Goal: Information Seeking & Learning: Learn about a topic

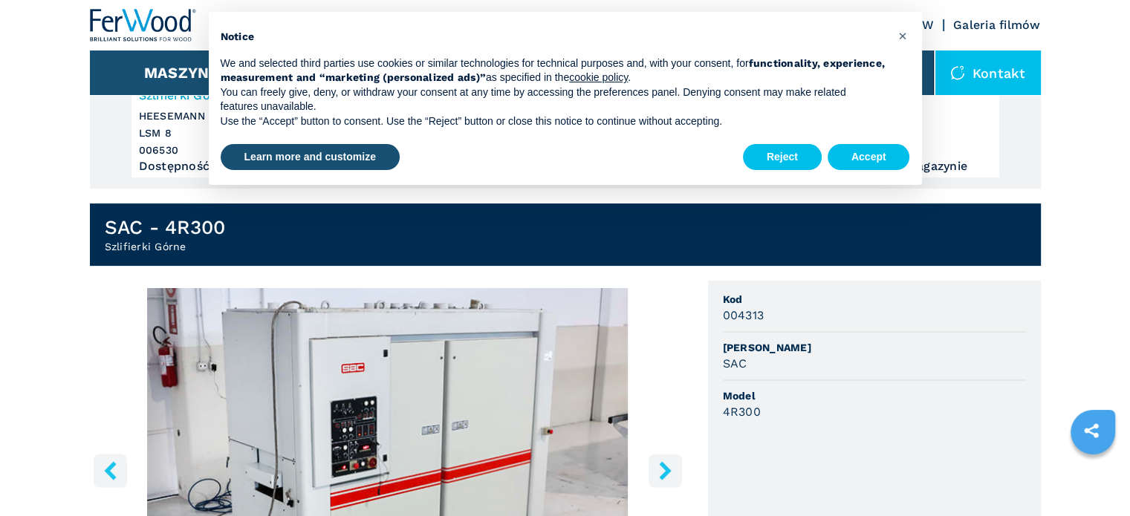
scroll to position [297, 0]
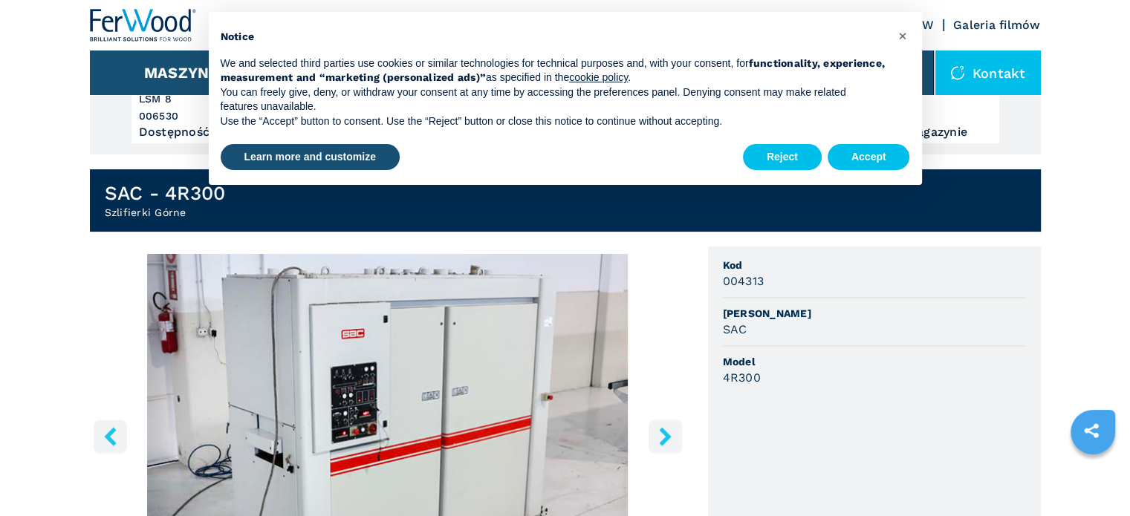
click at [444, 344] on img "Go to Slide 1" at bounding box center [388, 434] width 596 height 360
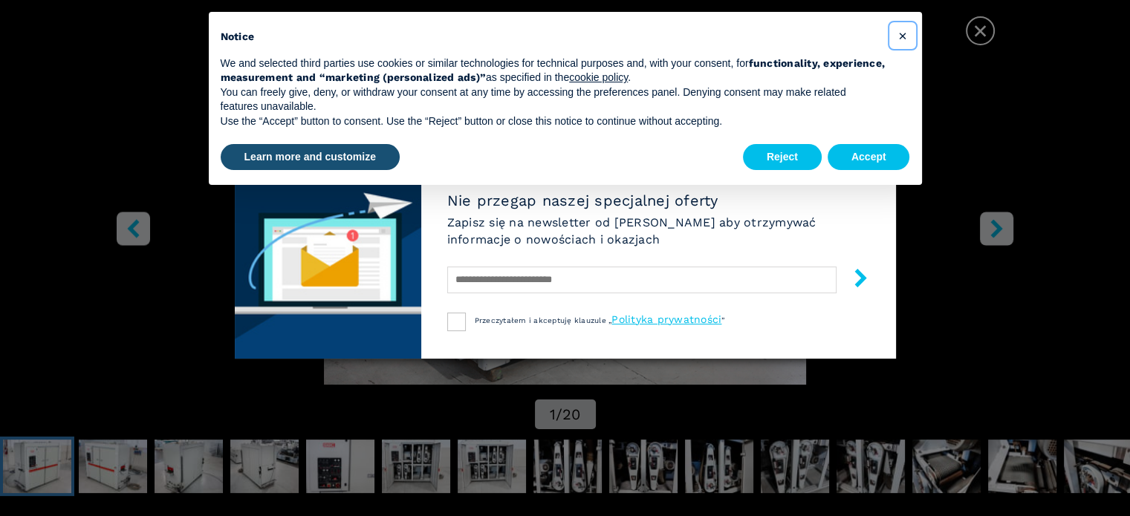
click at [897, 33] on button "×" at bounding box center [903, 36] width 24 height 24
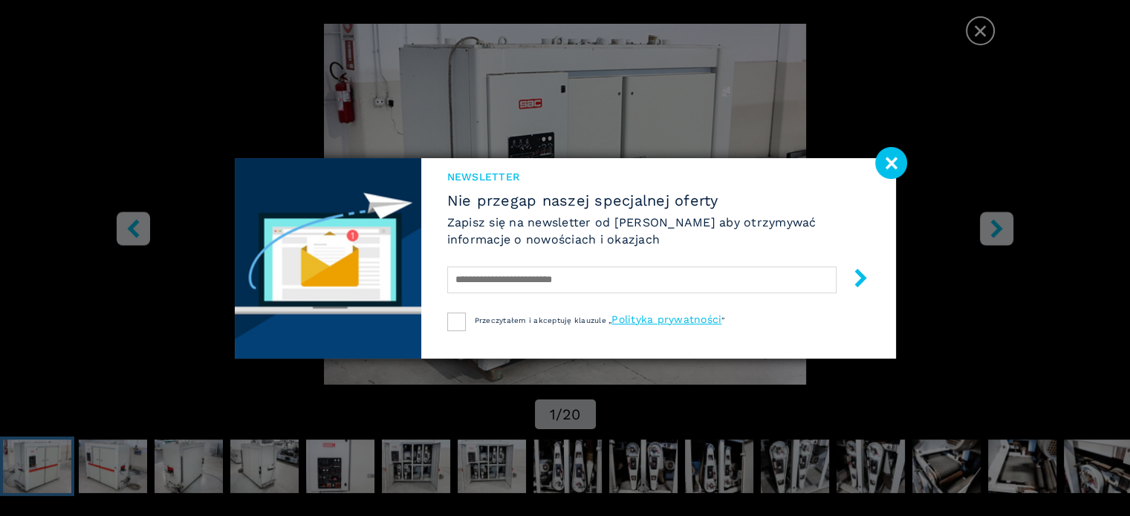
click at [887, 163] on image at bounding box center [891, 163] width 32 height 32
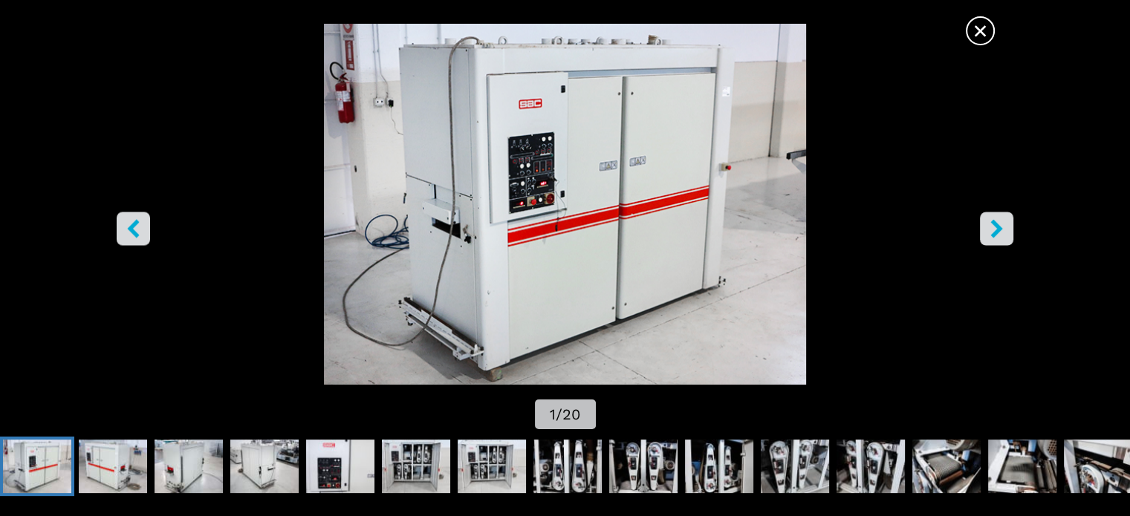
scroll to position [892, 0]
click at [994, 225] on icon "right-button" at bounding box center [996, 228] width 12 height 19
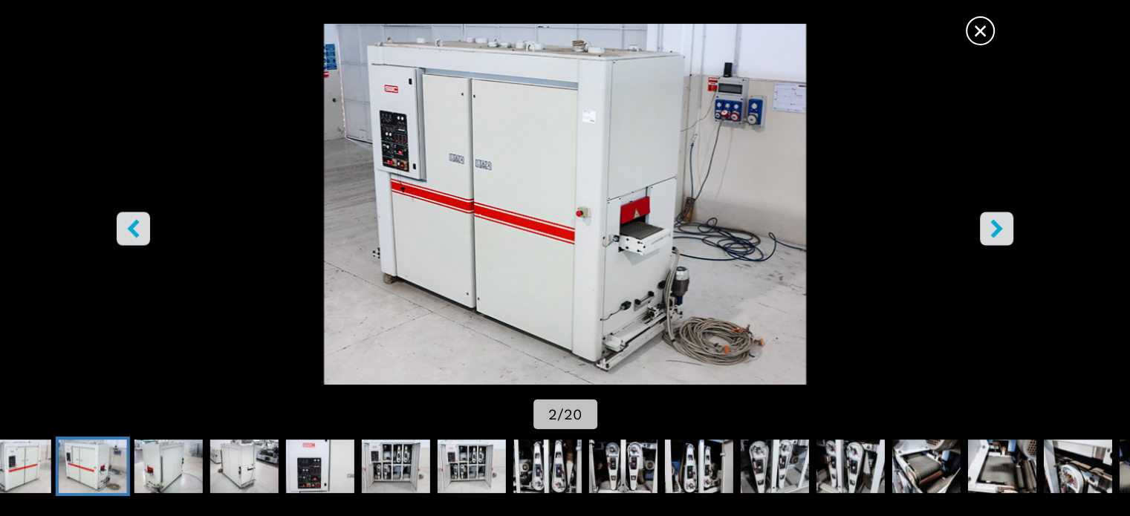
click at [991, 227] on icon "right-button" at bounding box center [996, 228] width 19 height 19
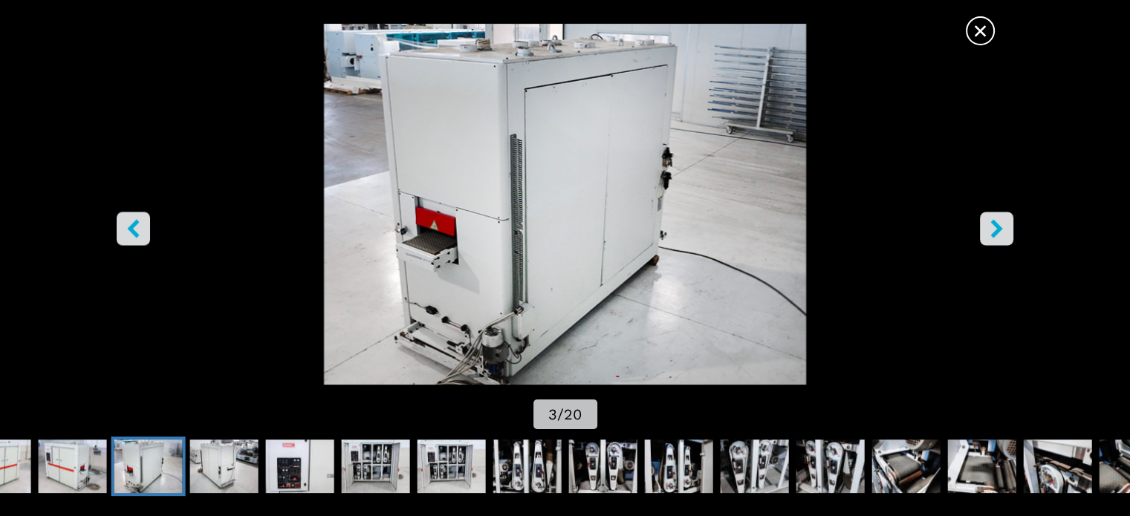
click at [991, 227] on icon "right-button" at bounding box center [996, 228] width 19 height 19
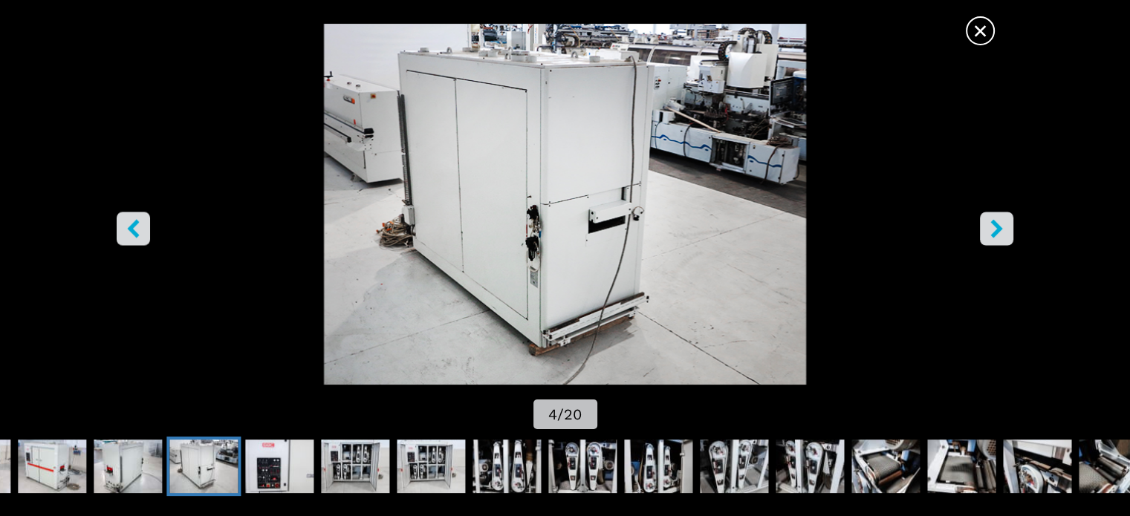
click at [991, 227] on icon "right-button" at bounding box center [996, 228] width 19 height 19
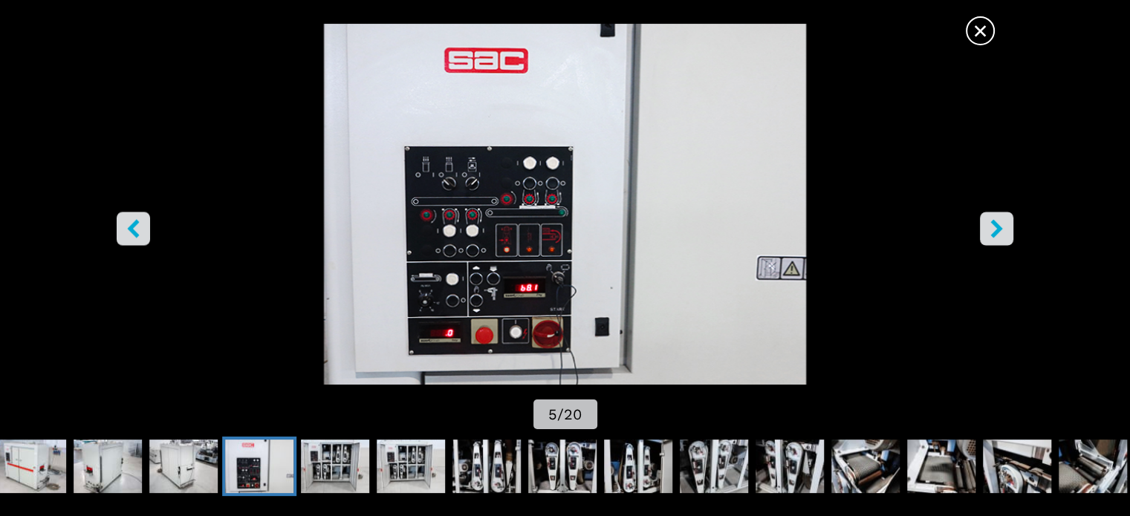
click at [991, 227] on icon "right-button" at bounding box center [996, 228] width 19 height 19
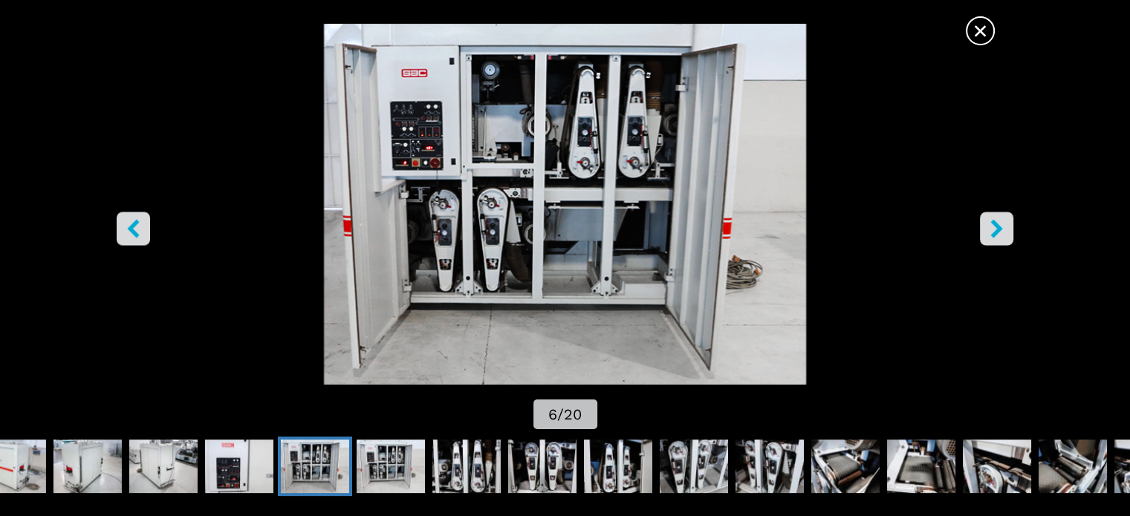
click at [991, 227] on icon "right-button" at bounding box center [996, 228] width 19 height 19
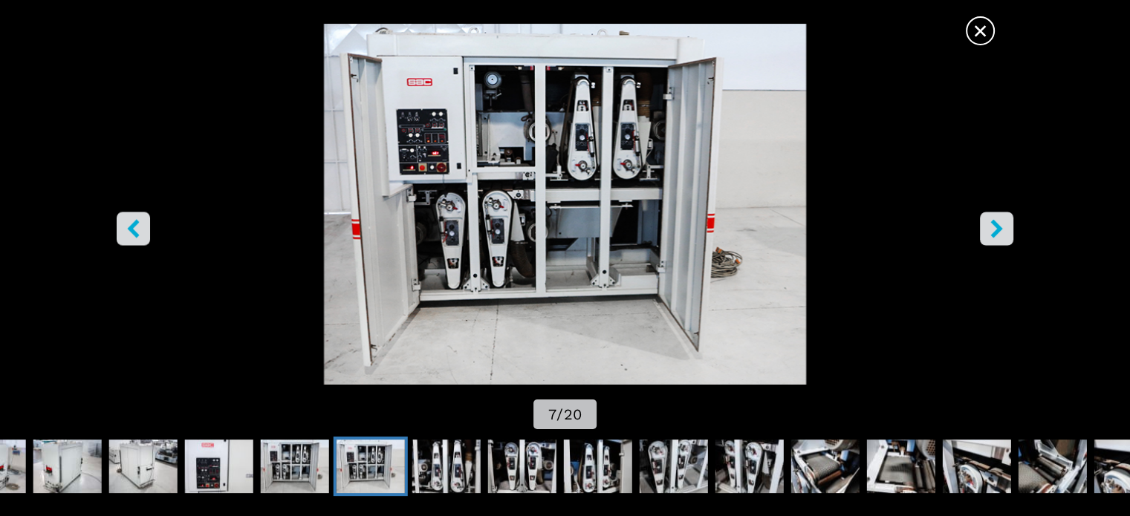
click at [991, 227] on icon "right-button" at bounding box center [996, 228] width 19 height 19
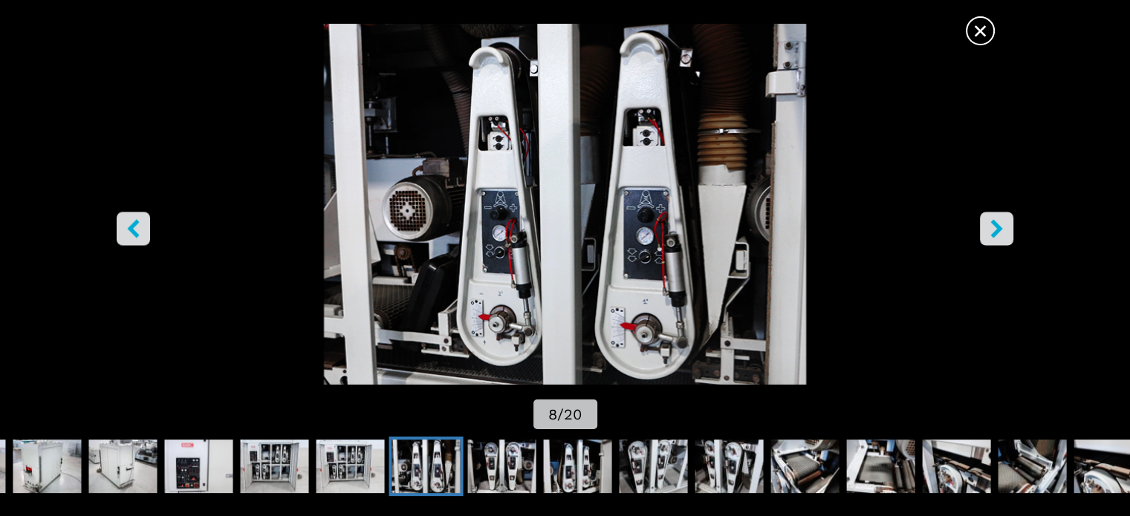
click at [991, 227] on icon "right-button" at bounding box center [996, 228] width 19 height 19
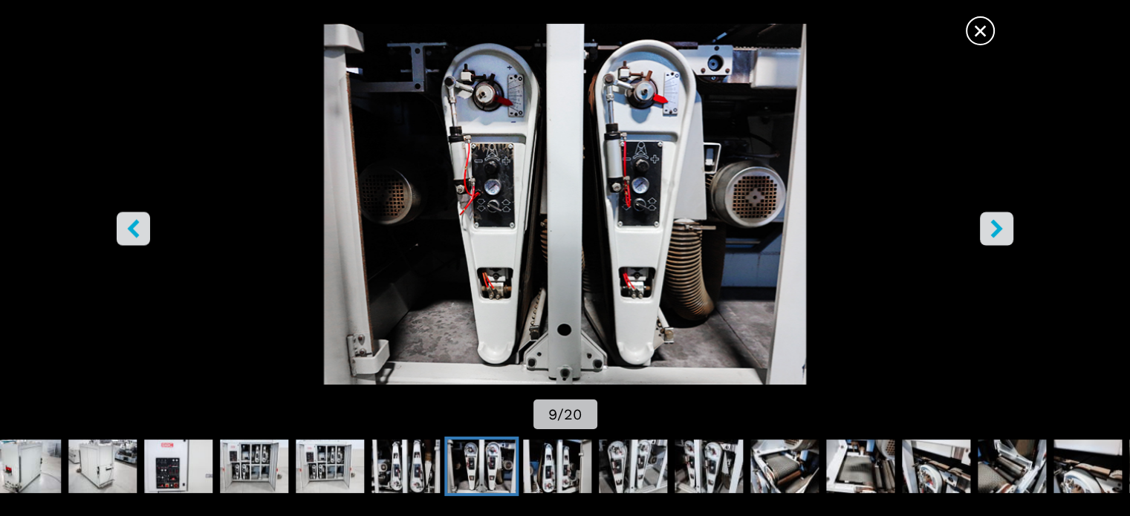
click at [991, 227] on icon "right-button" at bounding box center [996, 228] width 19 height 19
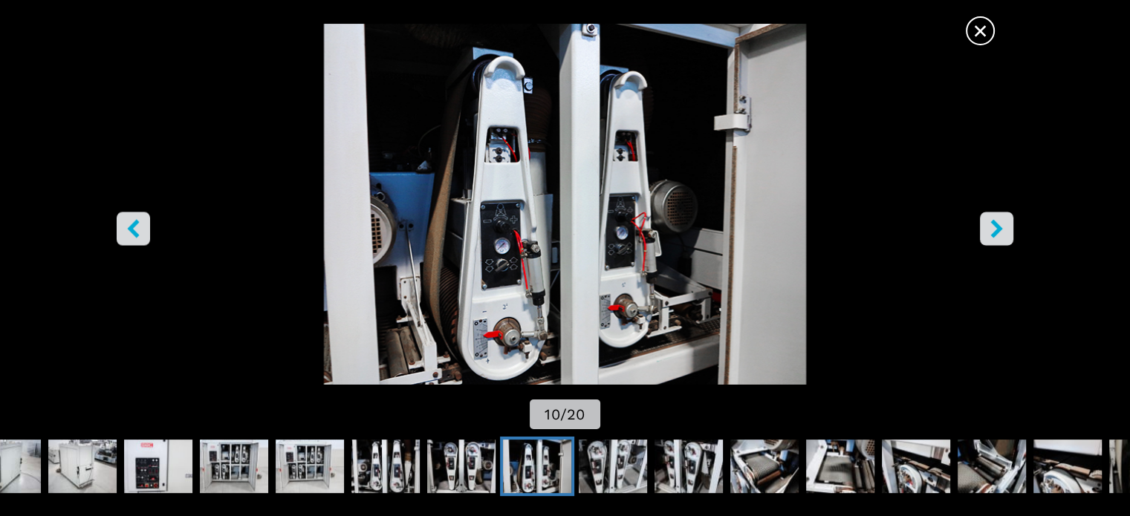
click at [991, 227] on icon "right-button" at bounding box center [996, 228] width 19 height 19
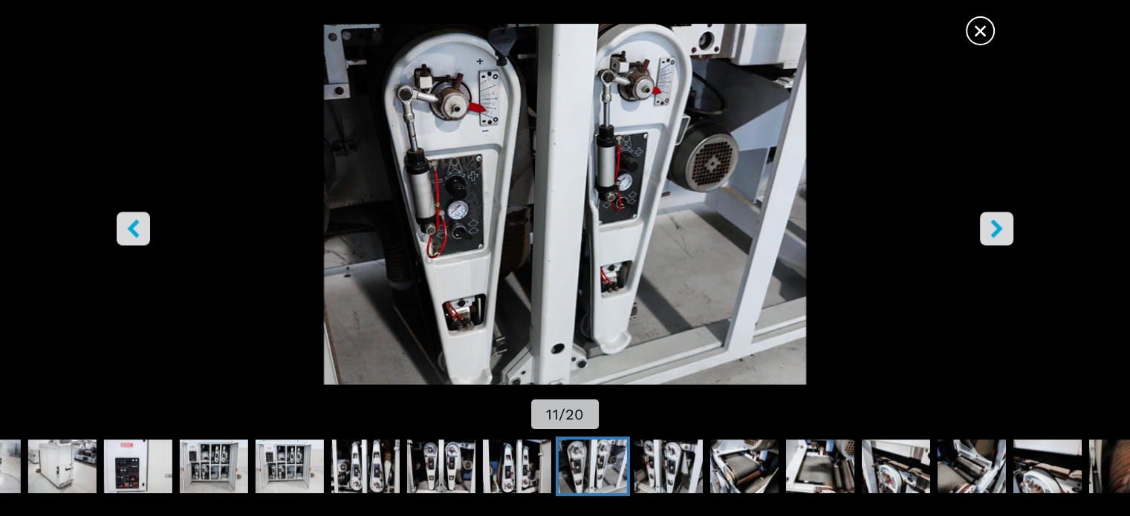
click at [991, 227] on icon "right-button" at bounding box center [996, 228] width 19 height 19
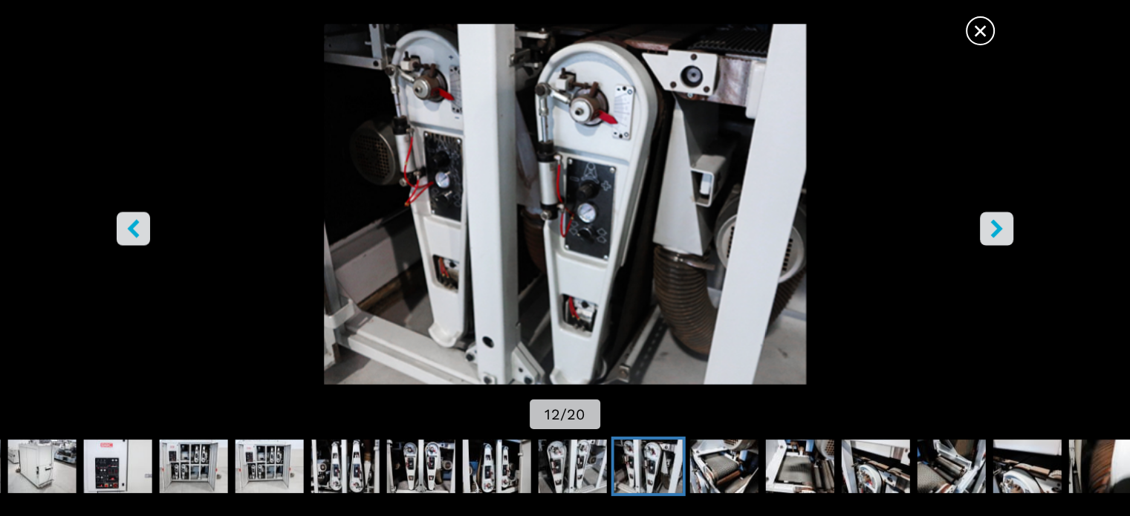
click at [991, 227] on icon "right-button" at bounding box center [996, 228] width 19 height 19
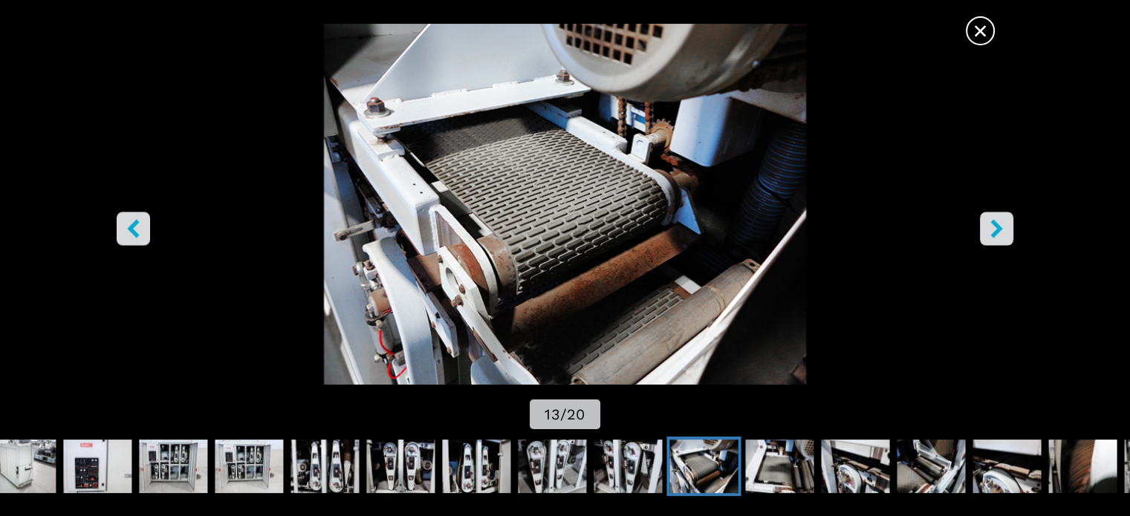
click at [991, 227] on icon "right-button" at bounding box center [996, 228] width 19 height 19
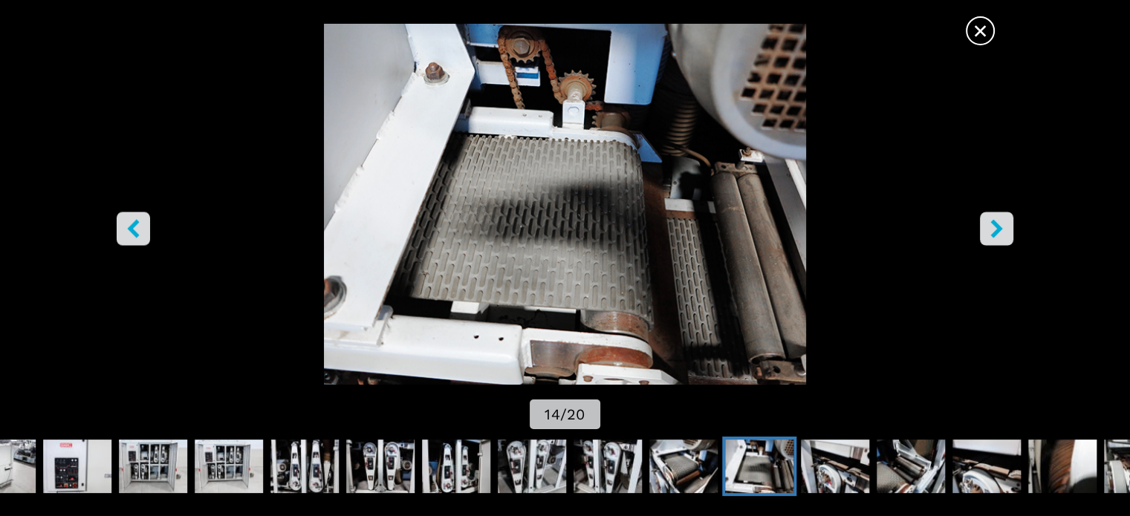
click at [991, 227] on icon "right-button" at bounding box center [996, 228] width 19 height 19
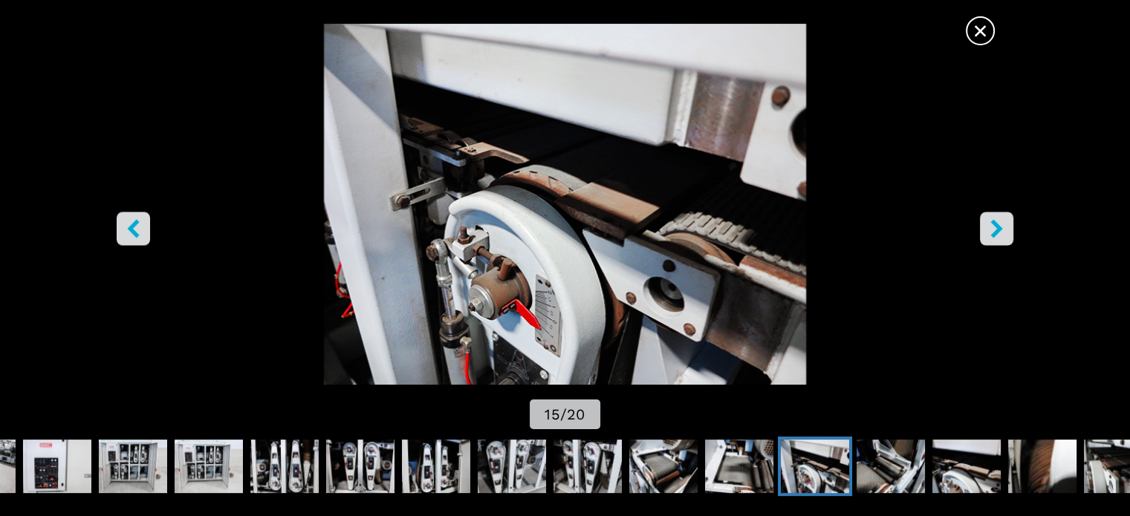
click at [991, 227] on icon "right-button" at bounding box center [996, 228] width 19 height 19
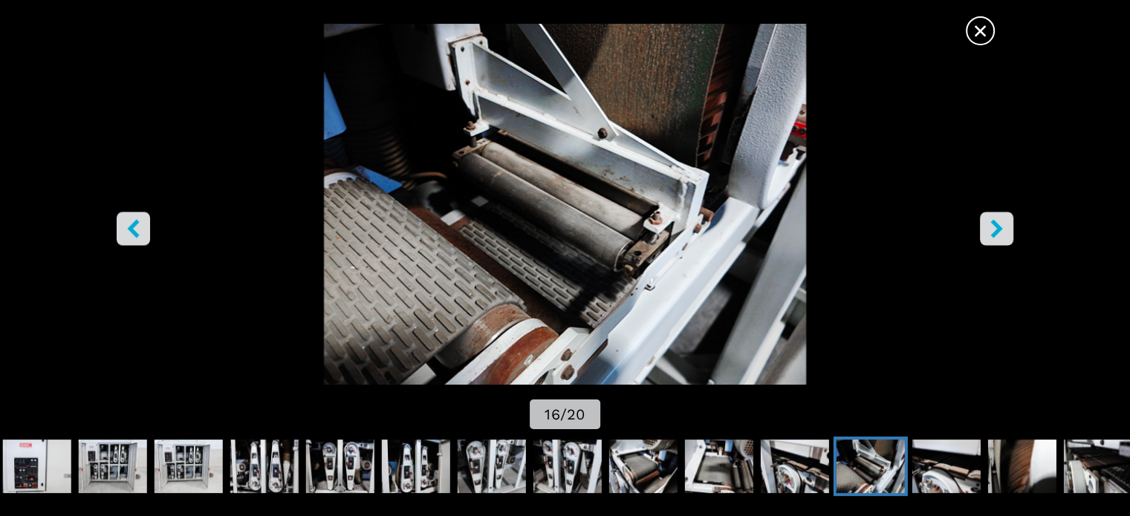
click at [991, 227] on icon "right-button" at bounding box center [996, 228] width 19 height 19
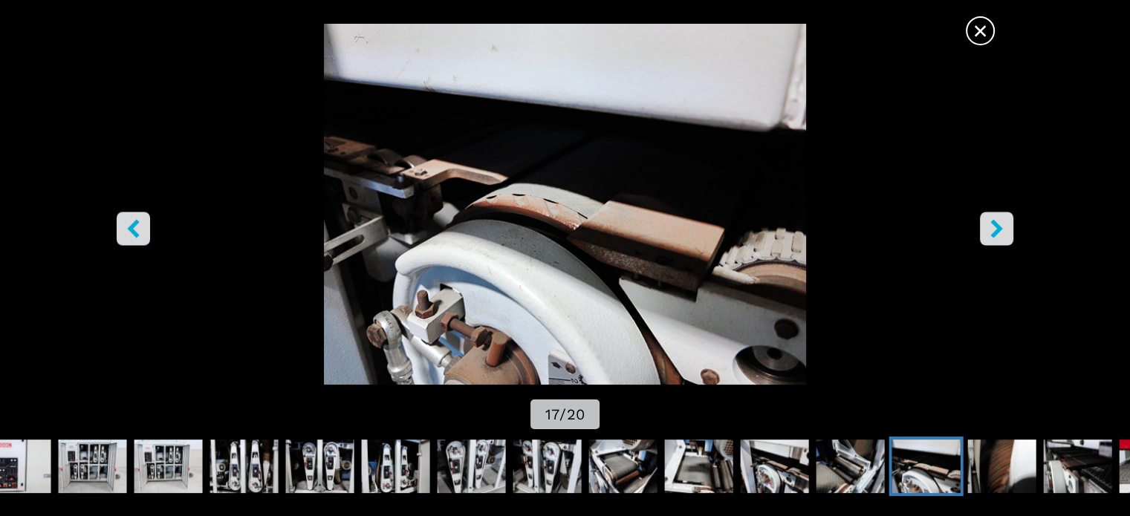
click at [991, 227] on icon "right-button" at bounding box center [996, 228] width 19 height 19
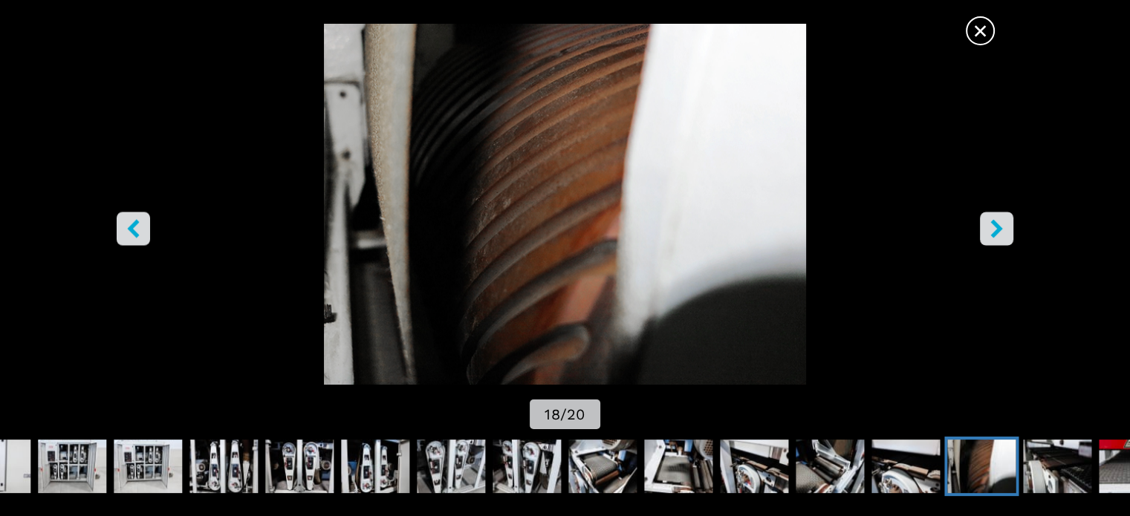
click at [991, 227] on icon "right-button" at bounding box center [996, 228] width 19 height 19
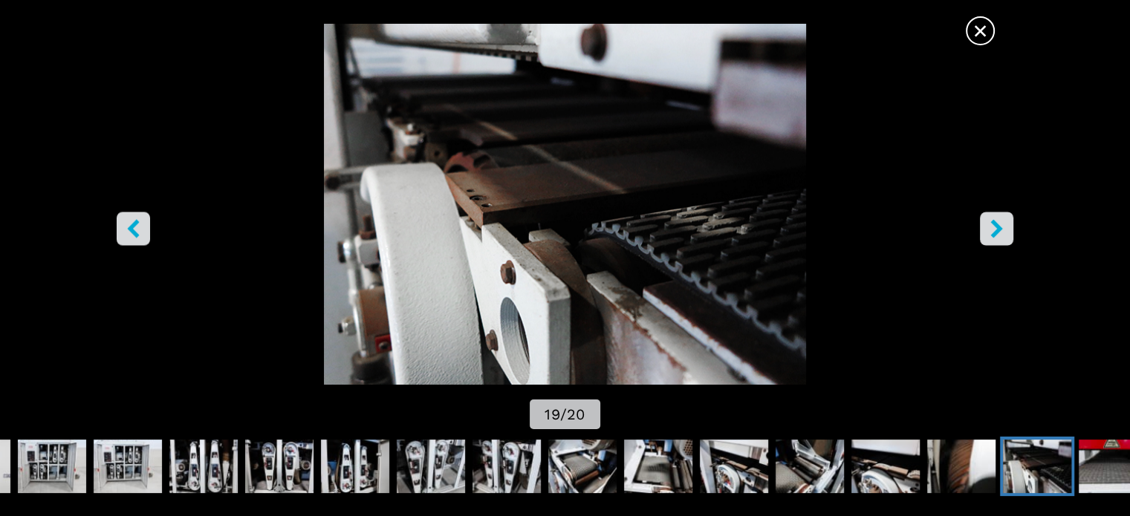
click at [991, 227] on icon "right-button" at bounding box center [996, 228] width 19 height 19
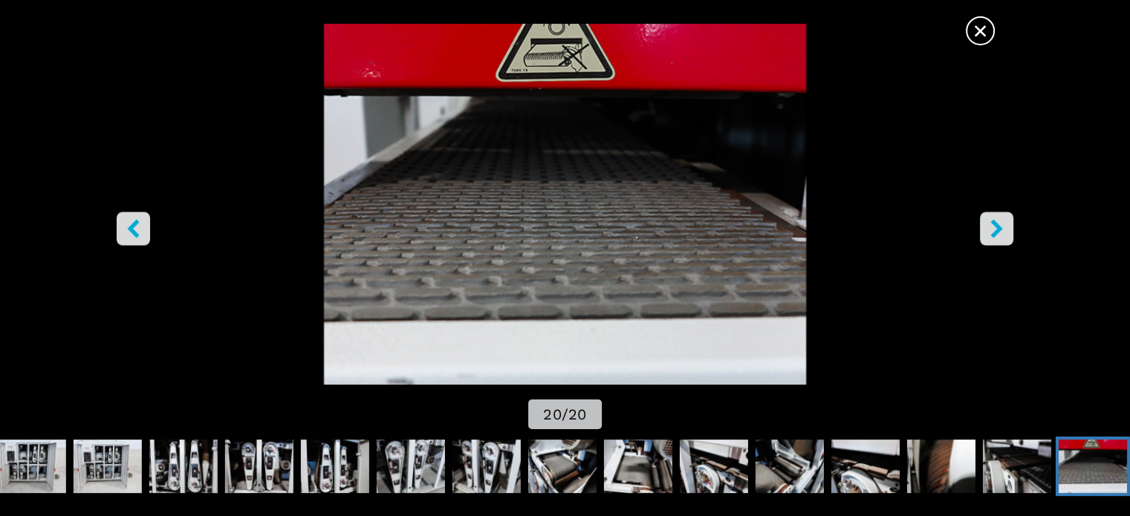
click at [991, 227] on icon "right-button" at bounding box center [996, 228] width 19 height 19
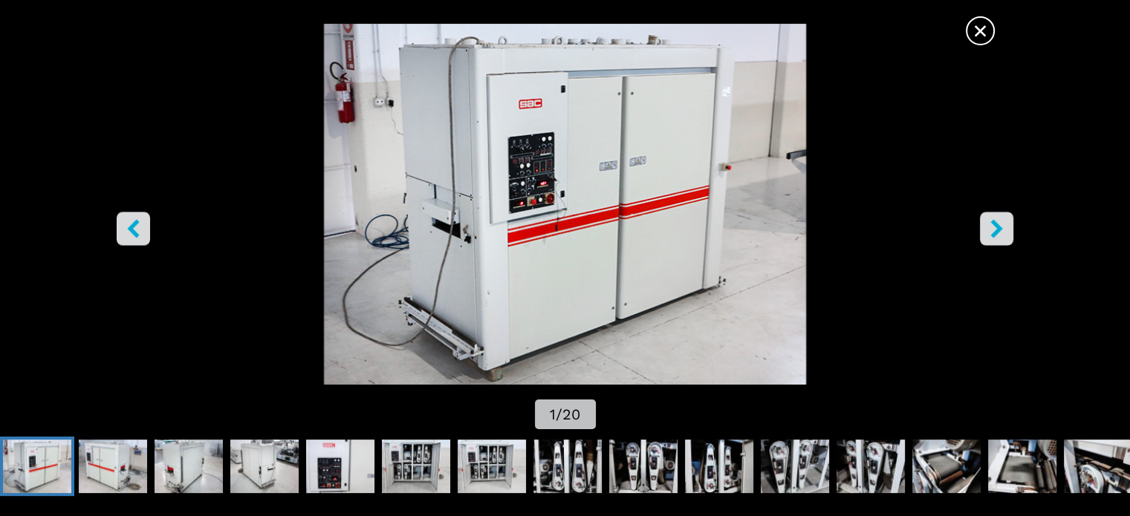
click at [977, 23] on span "×" at bounding box center [980, 28] width 26 height 26
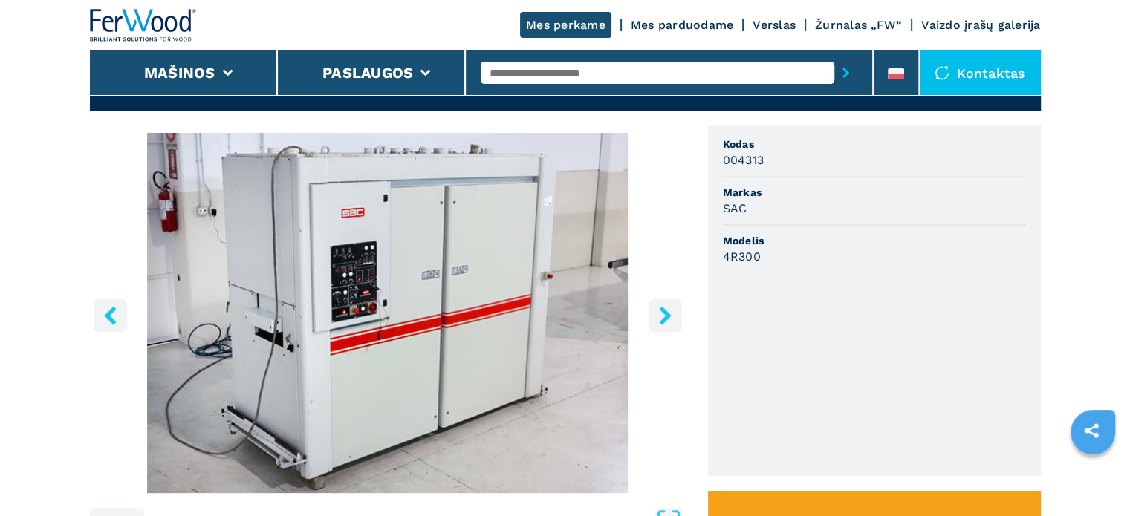
scroll to position [799, 0]
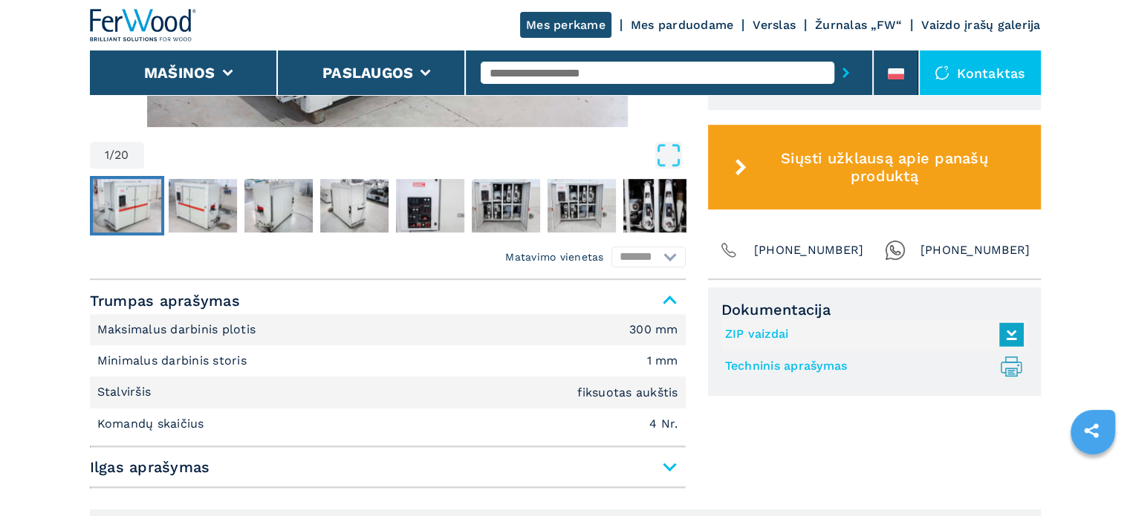
click at [666, 465] on span "Ilgas aprašymas" at bounding box center [388, 467] width 596 height 27
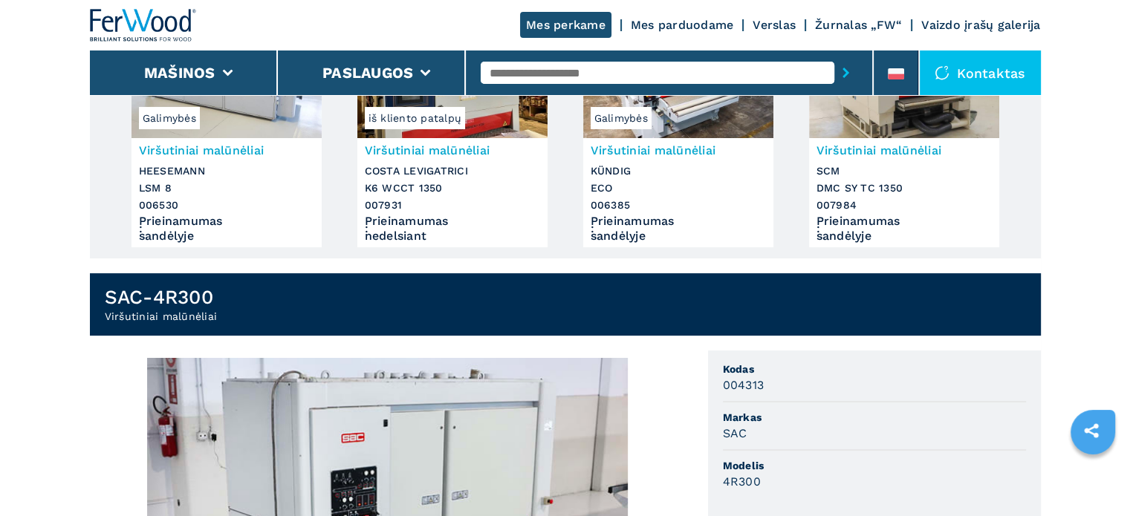
scroll to position [205, 0]
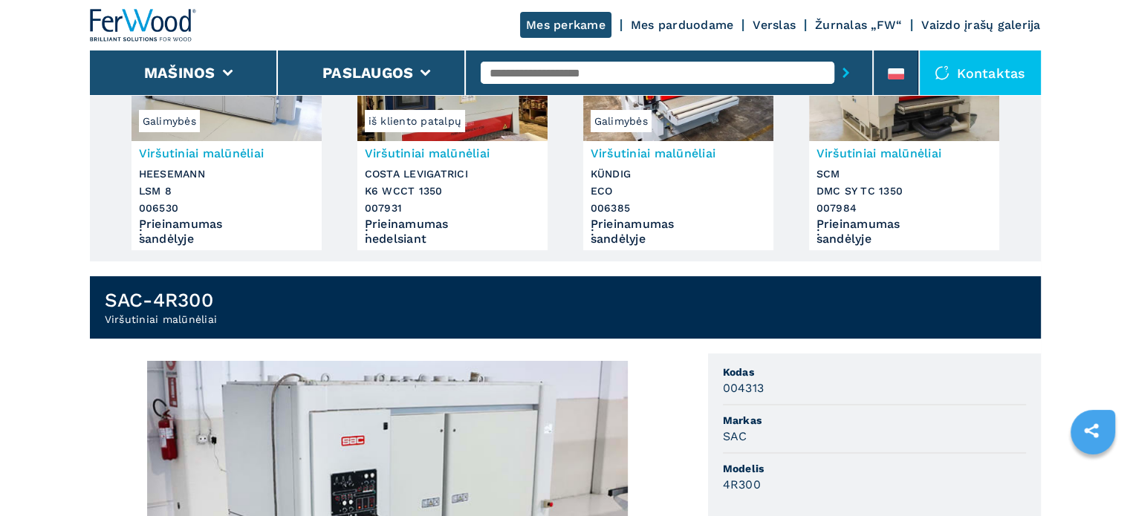
click at [97, 11] on img at bounding box center [143, 25] width 107 height 33
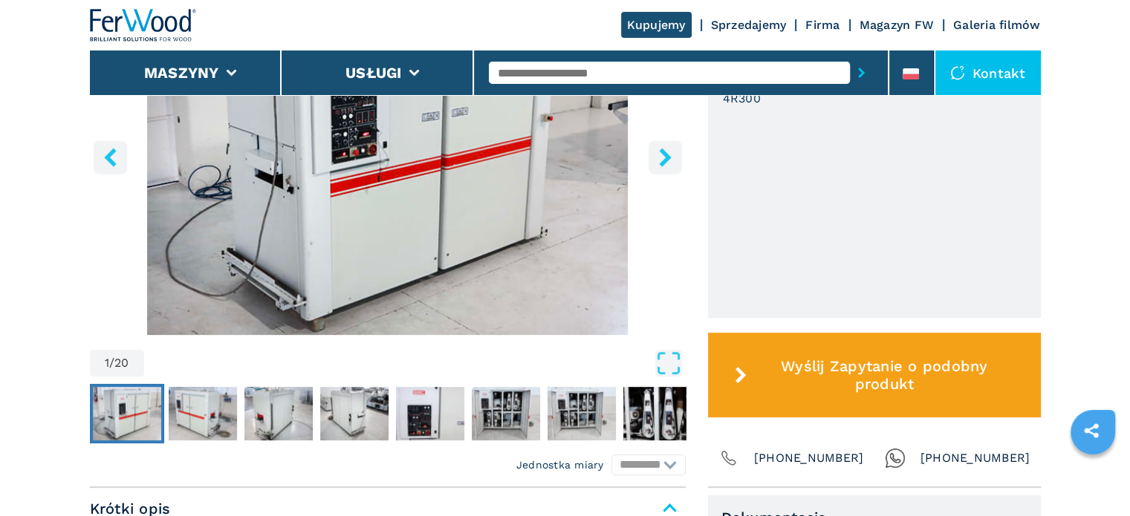
scroll to position [569, 0]
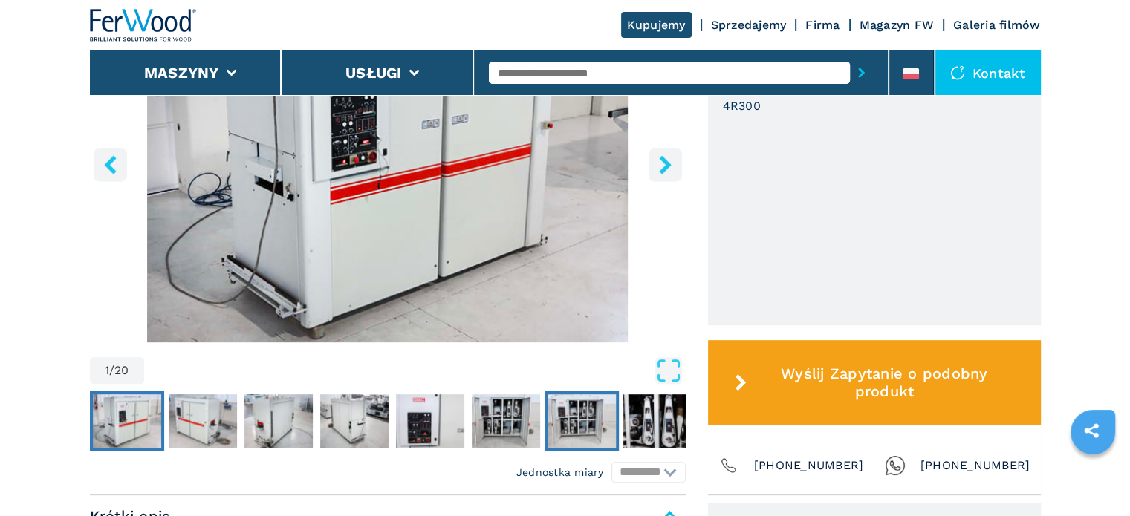
click at [568, 421] on img "Go to Slide 7" at bounding box center [582, 421] width 68 height 53
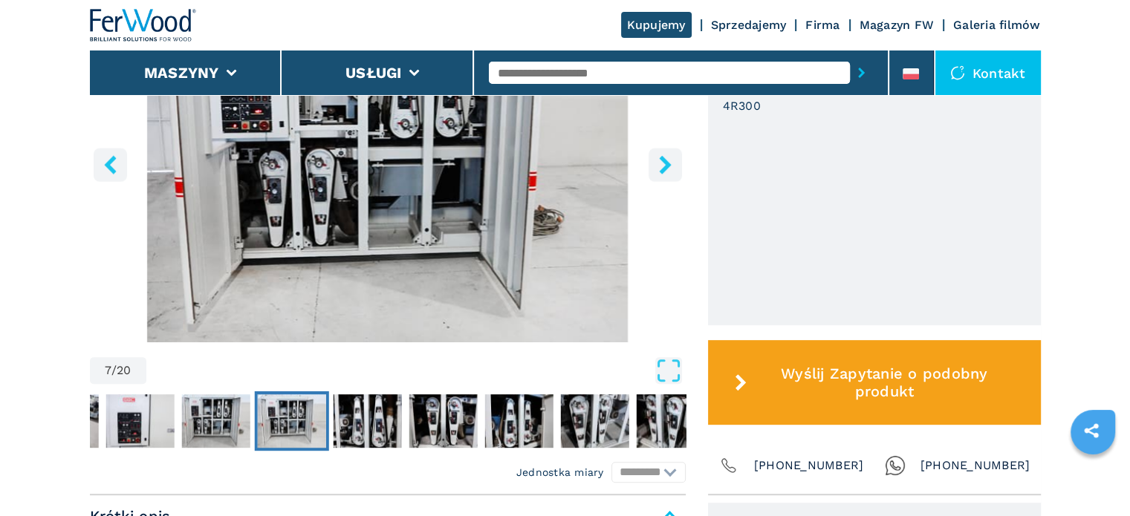
scroll to position [272, 0]
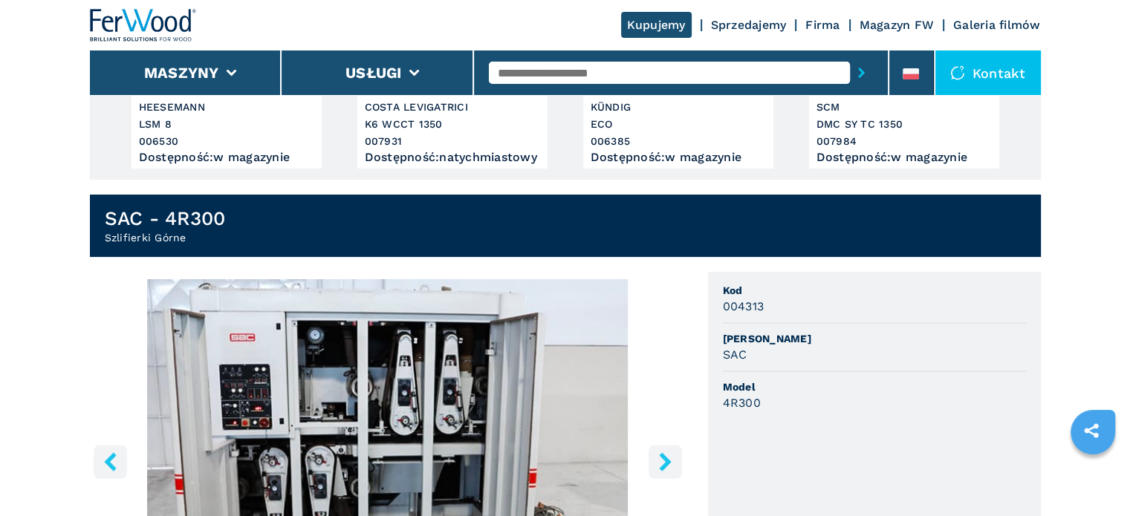
click at [393, 406] on img "Go to Slide 7" at bounding box center [388, 459] width 596 height 360
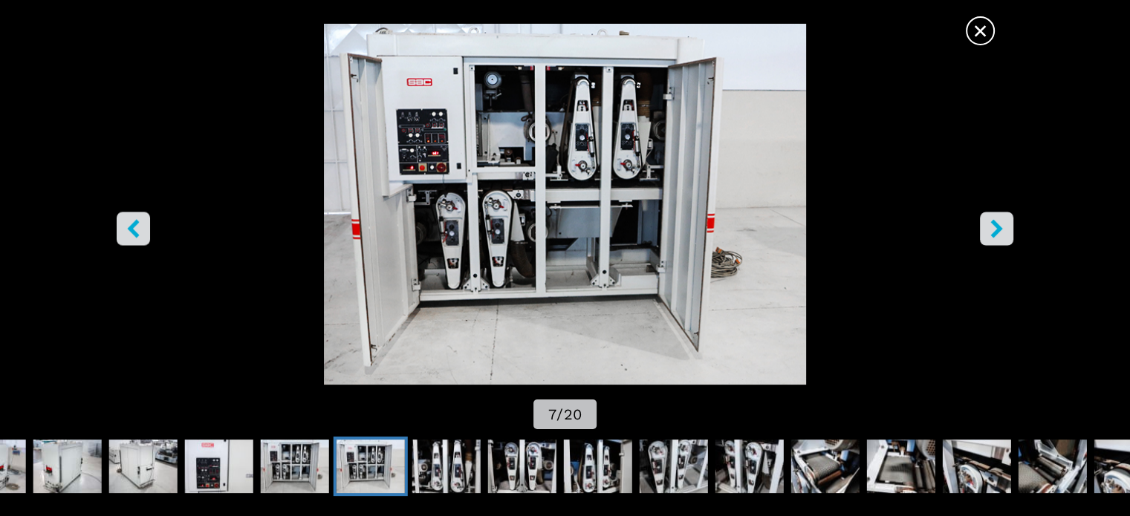
click at [706, 286] on img "Go to Slide 7" at bounding box center [564, 205] width 1017 height 362
click at [999, 224] on icon "right-button" at bounding box center [996, 228] width 19 height 19
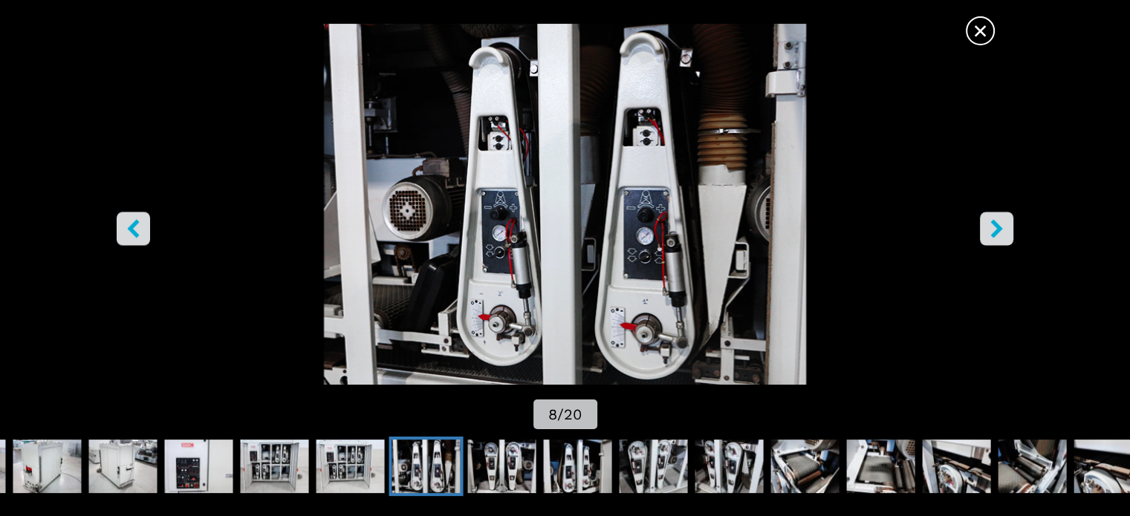
click at [997, 224] on icon "right-button" at bounding box center [996, 228] width 12 height 19
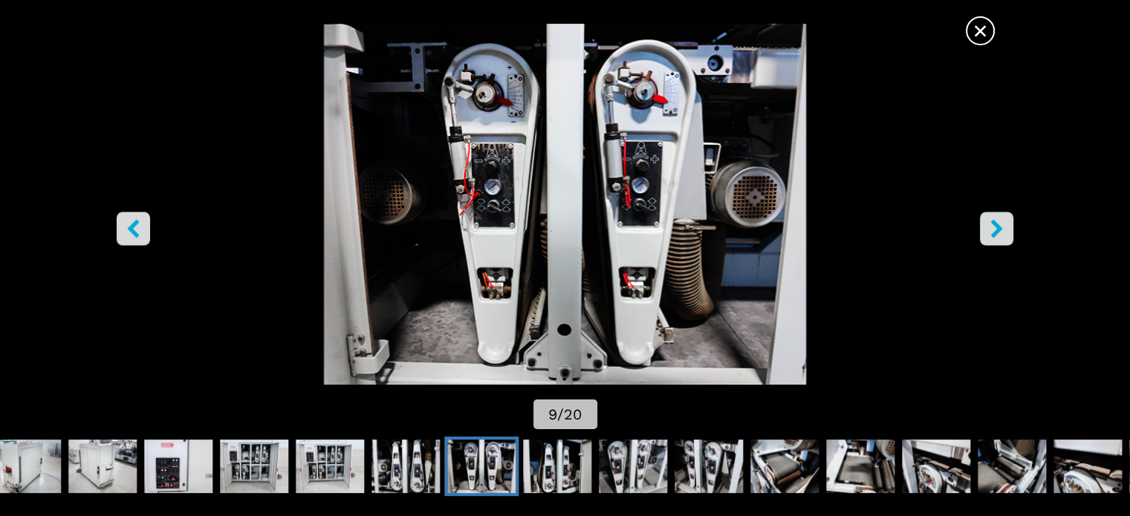
click at [996, 223] on icon "right-button" at bounding box center [996, 228] width 12 height 19
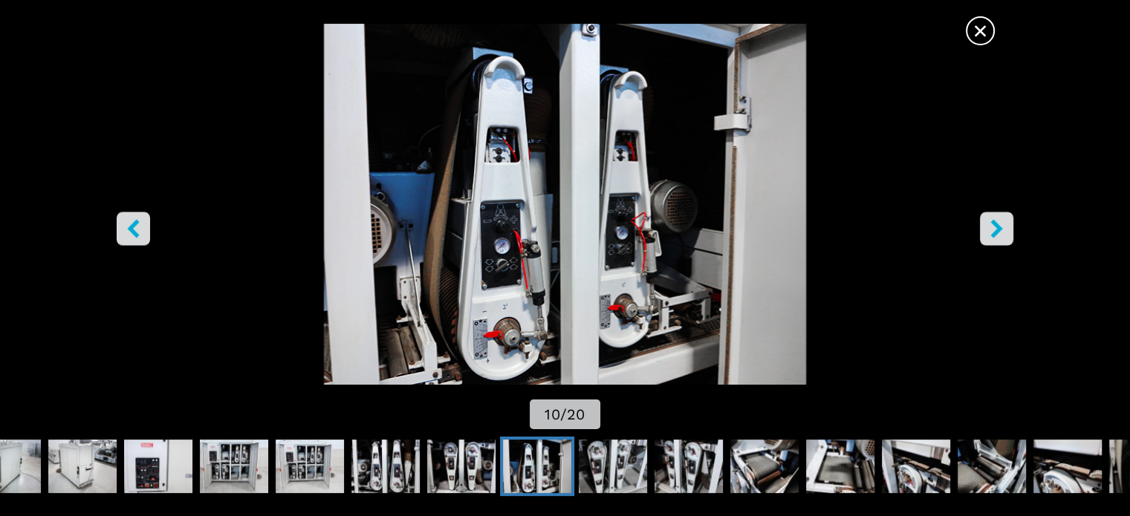
click at [996, 223] on icon "right-button" at bounding box center [996, 228] width 12 height 19
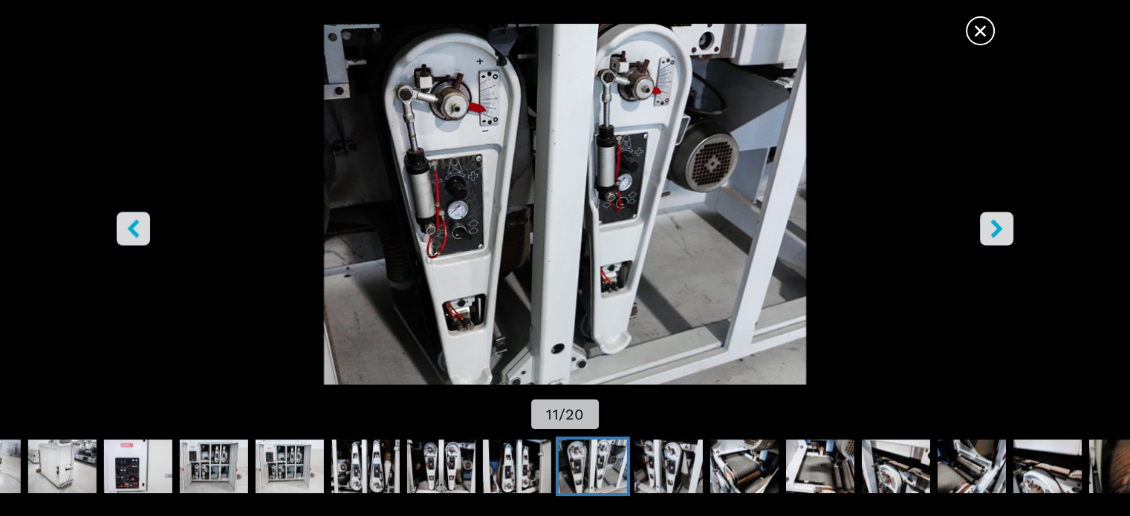
click at [996, 223] on icon "right-button" at bounding box center [996, 228] width 12 height 19
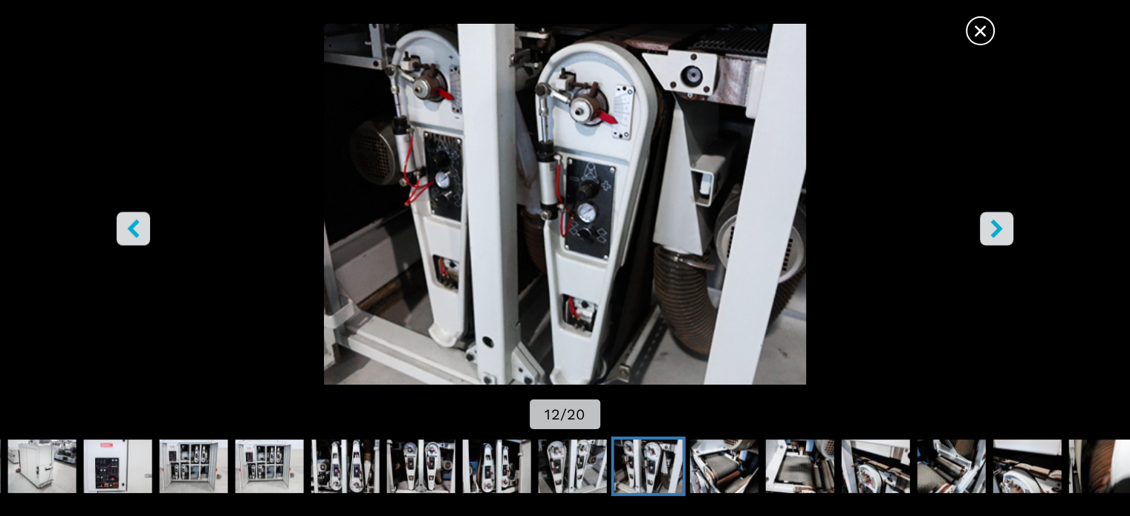
click at [996, 223] on icon "right-button" at bounding box center [996, 228] width 12 height 19
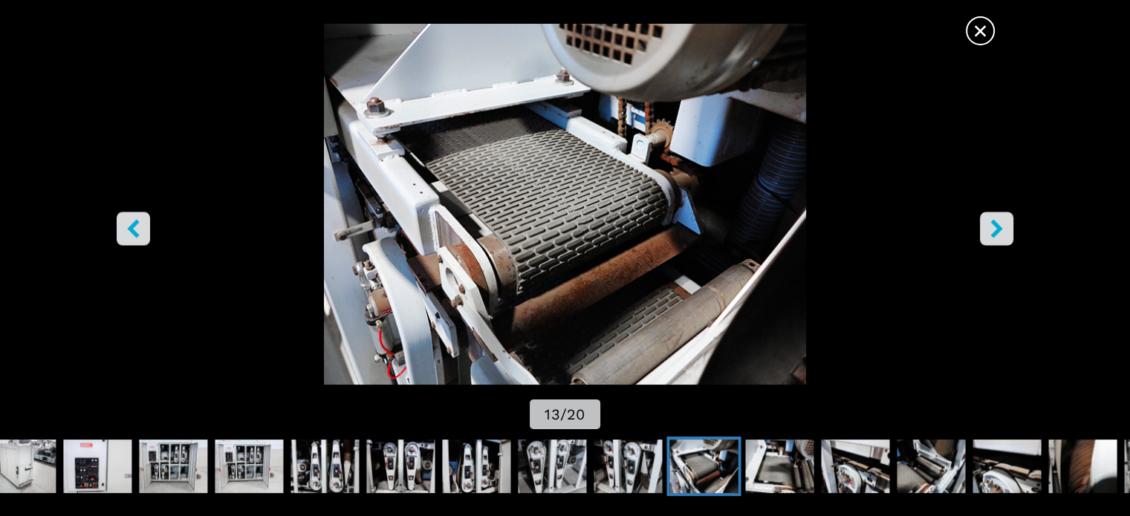
click at [996, 223] on icon "right-button" at bounding box center [996, 228] width 12 height 19
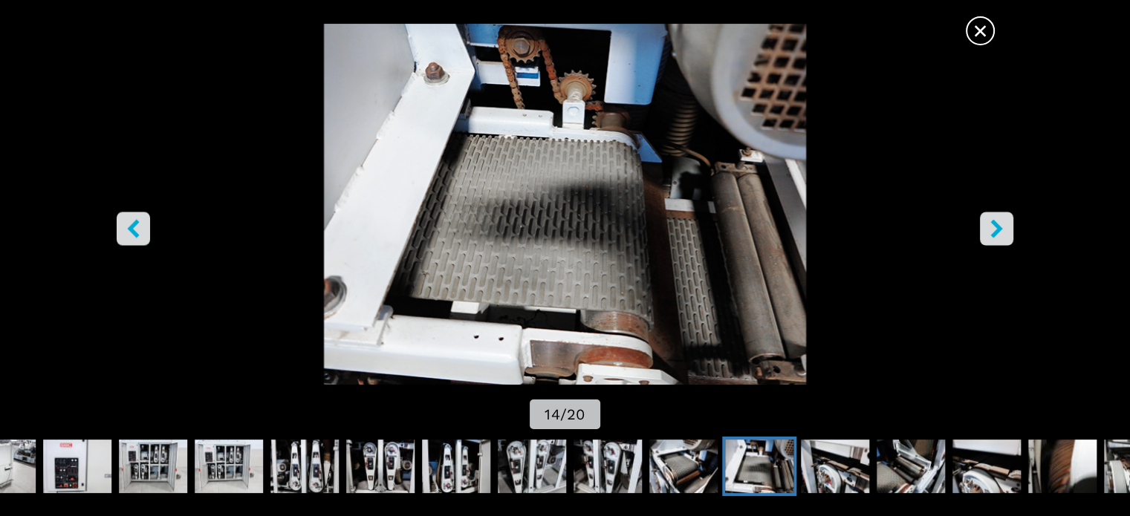
click at [993, 224] on icon "right-button" at bounding box center [996, 228] width 12 height 19
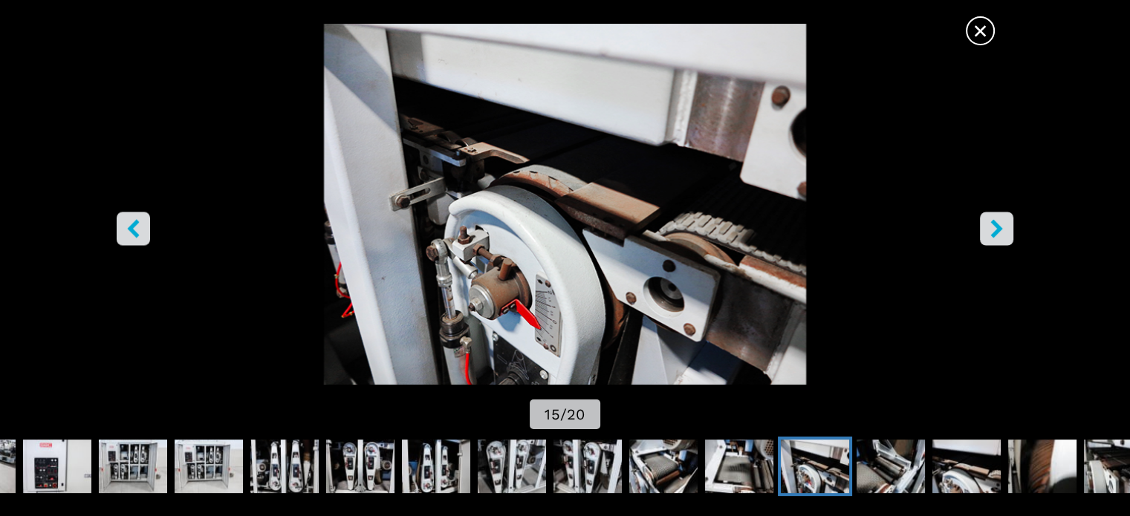
click at [993, 224] on icon "right-button" at bounding box center [996, 228] width 12 height 19
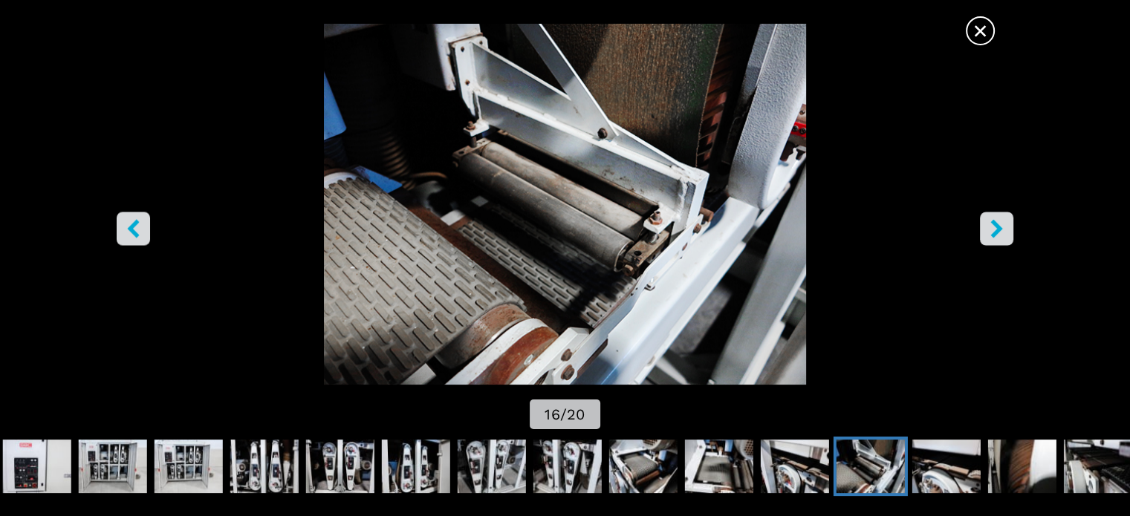
click at [993, 224] on icon "right-button" at bounding box center [996, 228] width 12 height 19
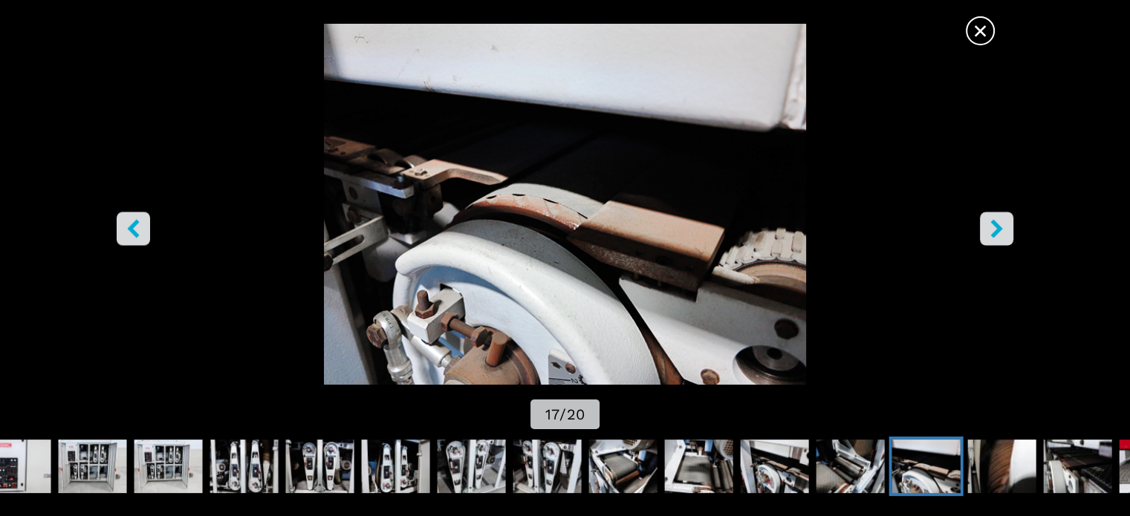
click at [993, 224] on icon "right-button" at bounding box center [996, 228] width 12 height 19
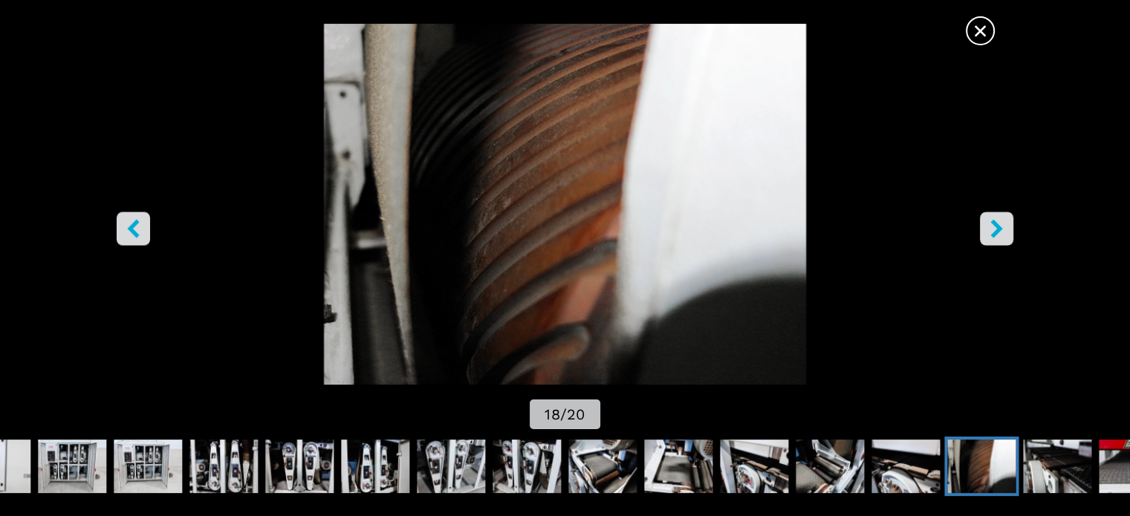
click at [993, 224] on icon "right-button" at bounding box center [996, 228] width 12 height 19
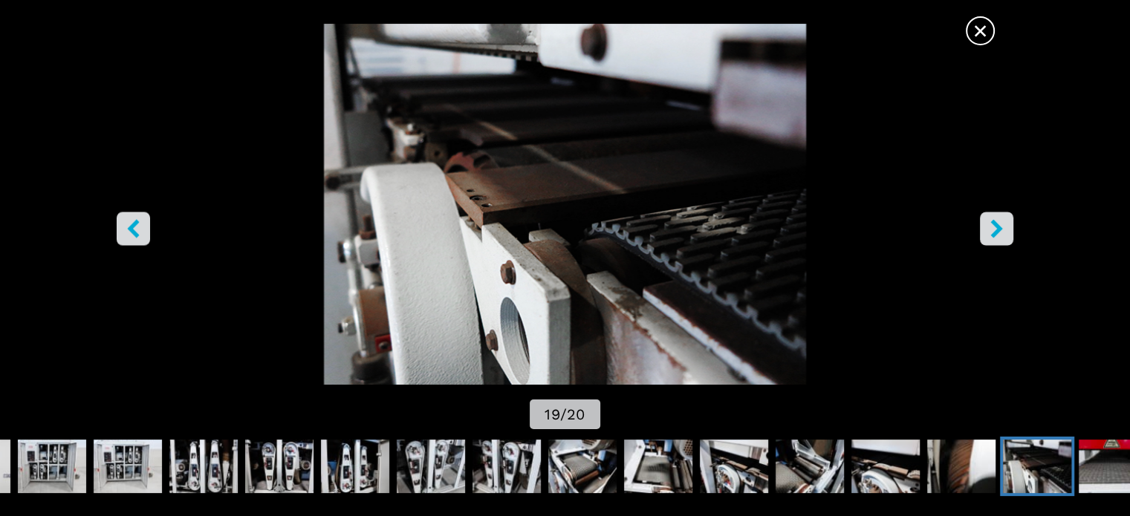
click at [993, 224] on icon "right-button" at bounding box center [996, 228] width 12 height 19
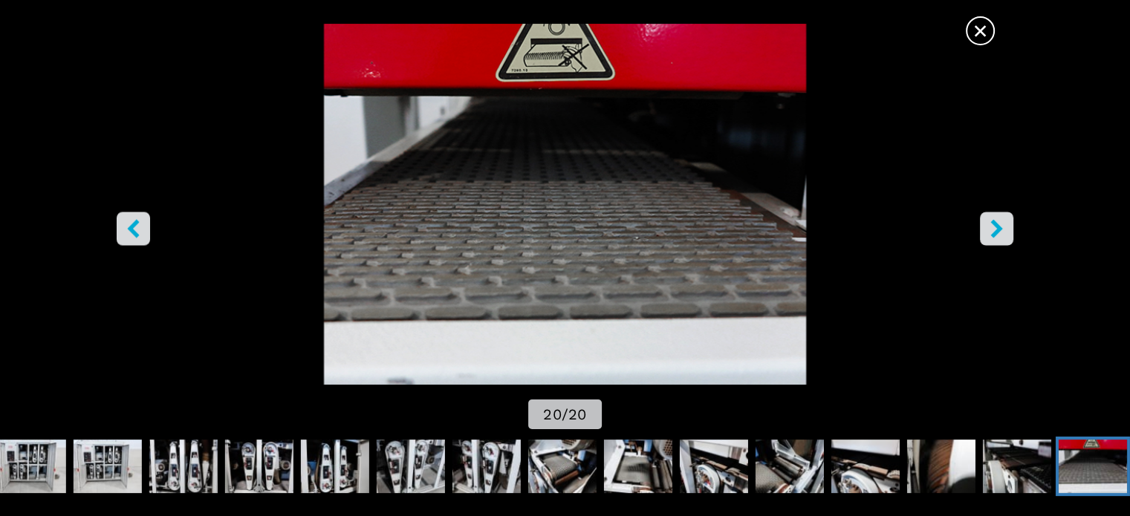
click at [993, 224] on icon "right-button" at bounding box center [996, 228] width 12 height 19
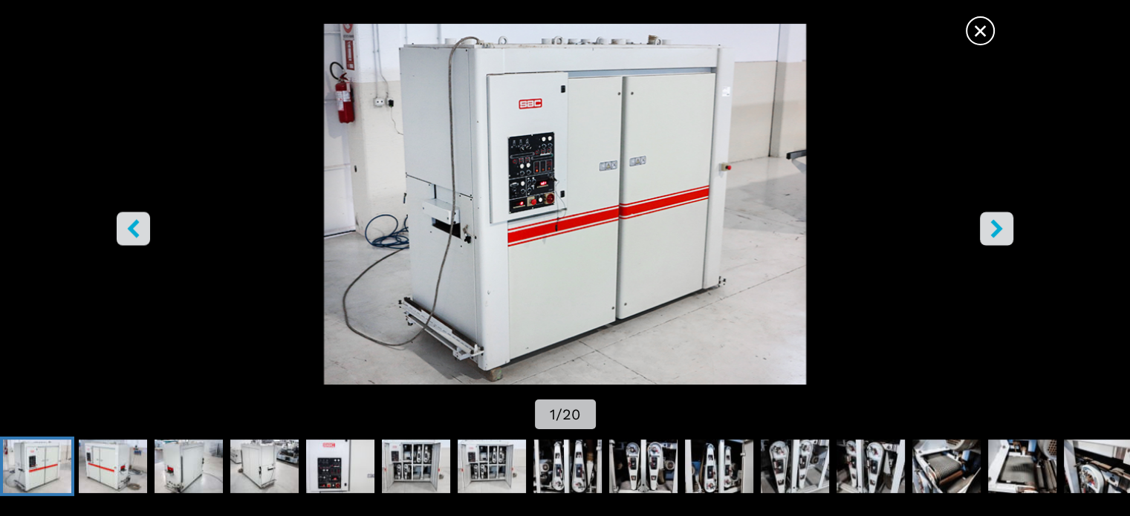
click at [993, 224] on icon "right-button" at bounding box center [996, 228] width 12 height 19
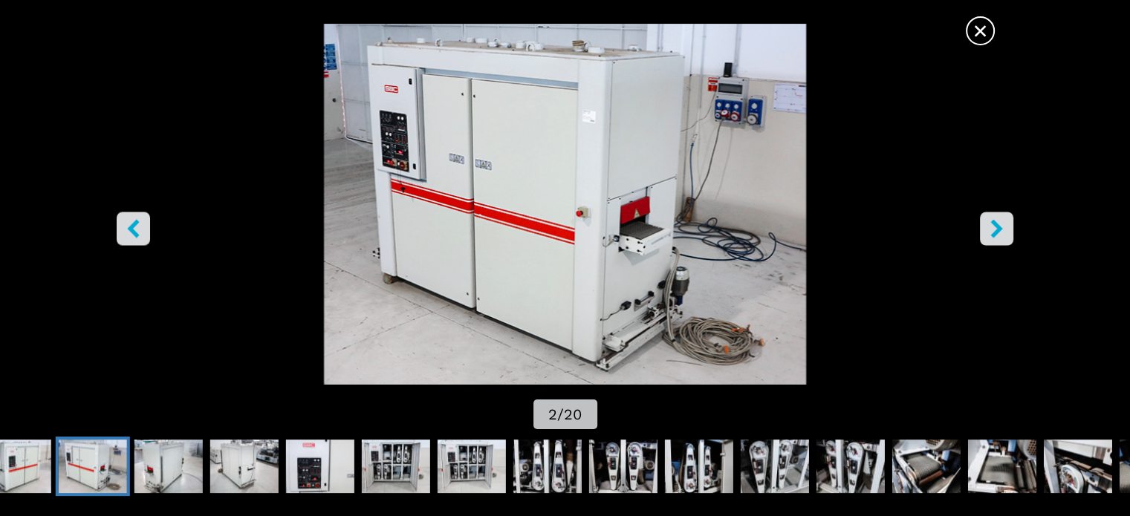
click at [993, 224] on icon "right-button" at bounding box center [996, 228] width 12 height 19
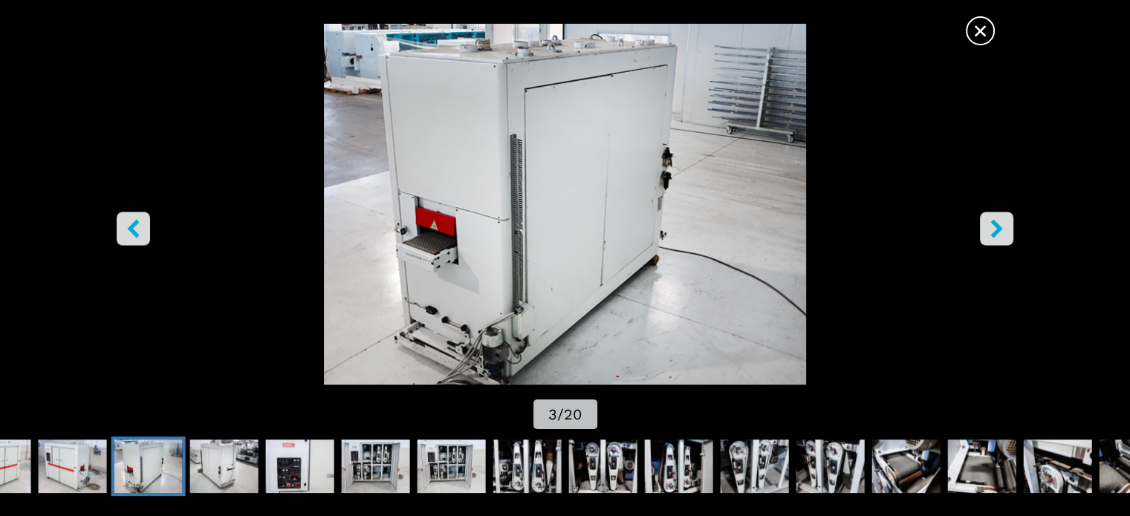
click at [993, 224] on icon "right-button" at bounding box center [996, 228] width 12 height 19
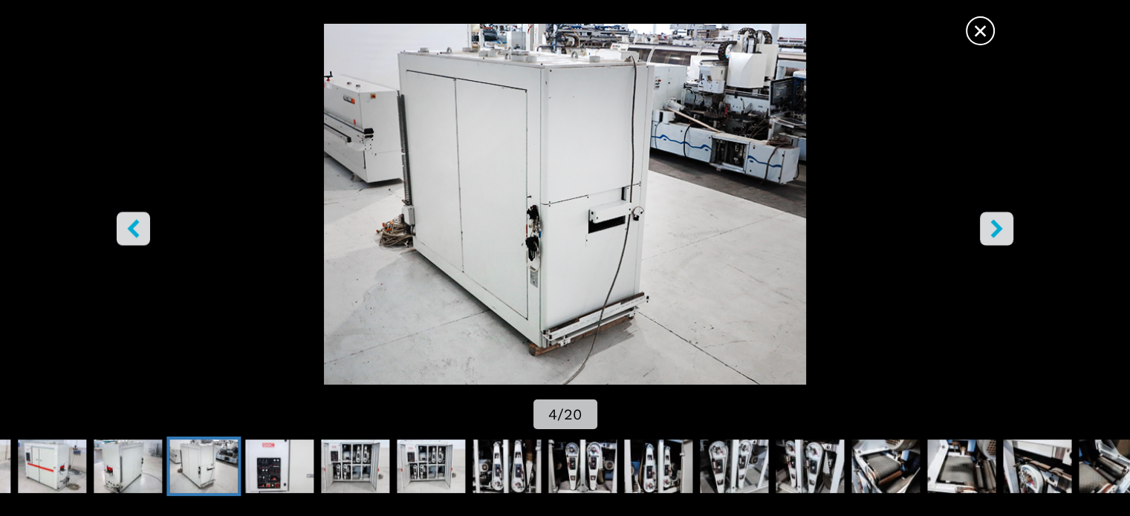
click at [993, 225] on icon "right-button" at bounding box center [996, 228] width 19 height 19
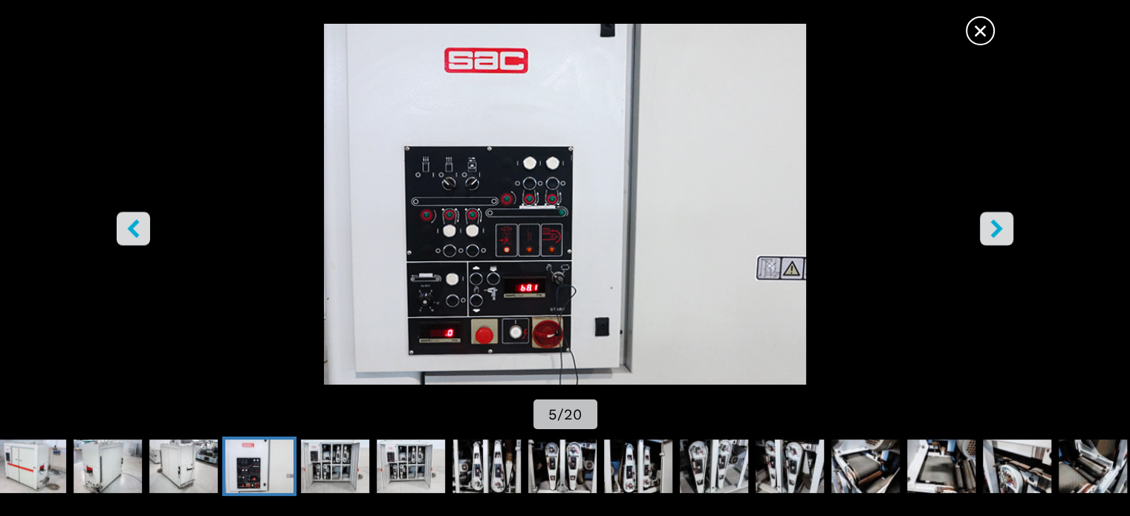
click at [993, 225] on icon "right-button" at bounding box center [996, 228] width 19 height 19
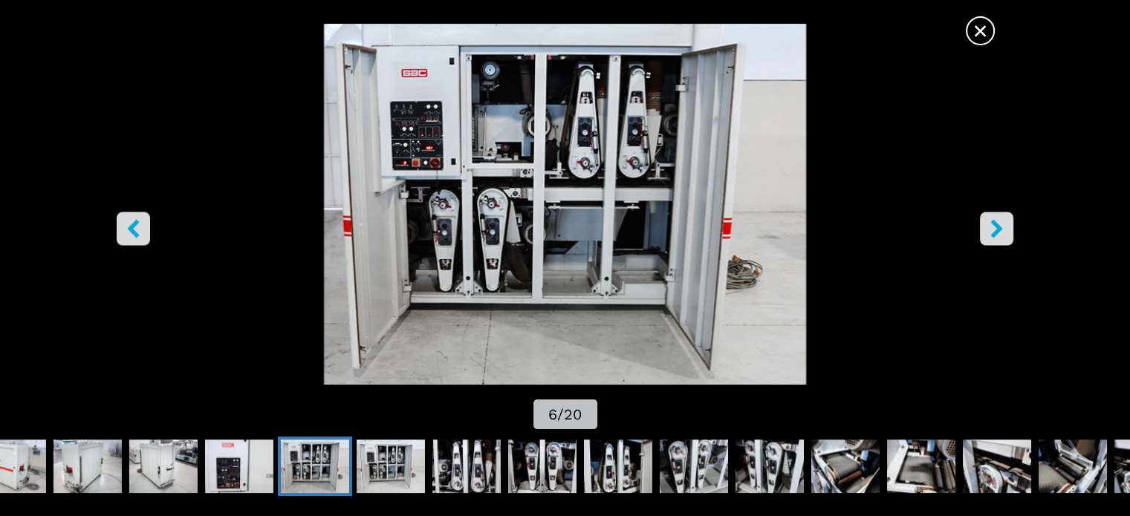
click at [993, 225] on icon "right-button" at bounding box center [996, 228] width 19 height 19
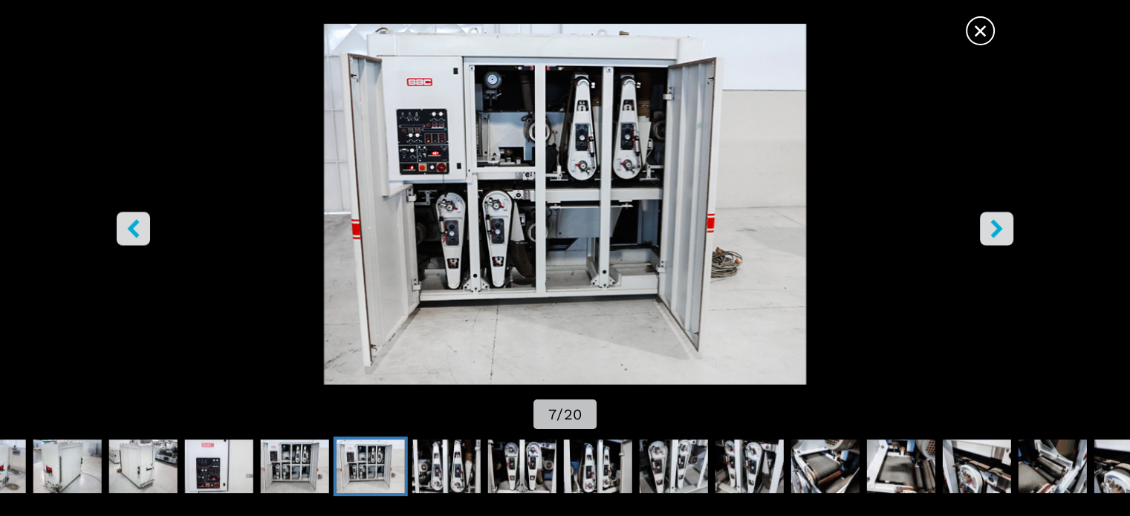
click at [993, 225] on icon "right-button" at bounding box center [996, 228] width 19 height 19
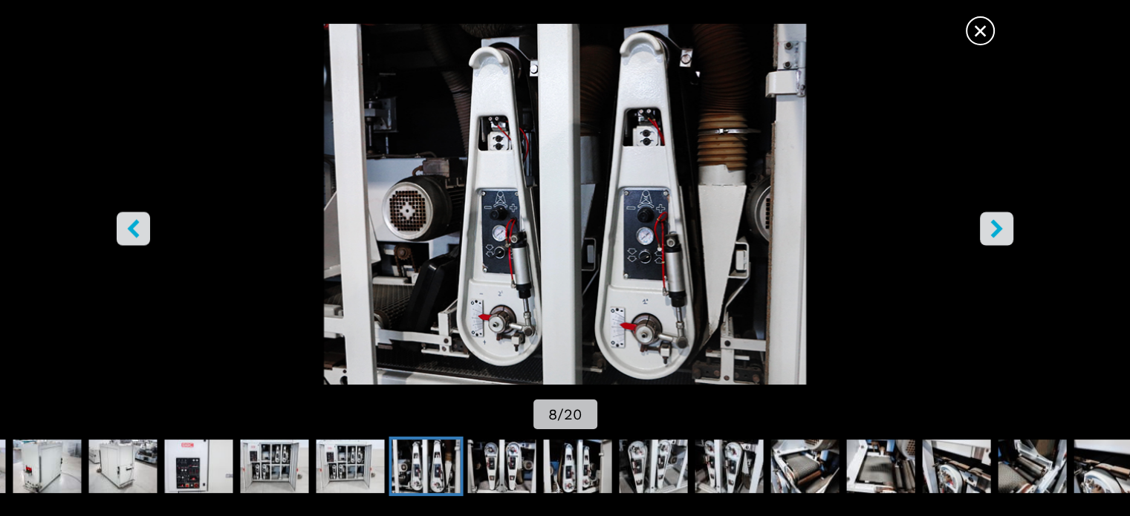
click at [993, 225] on icon "right-button" at bounding box center [996, 228] width 19 height 19
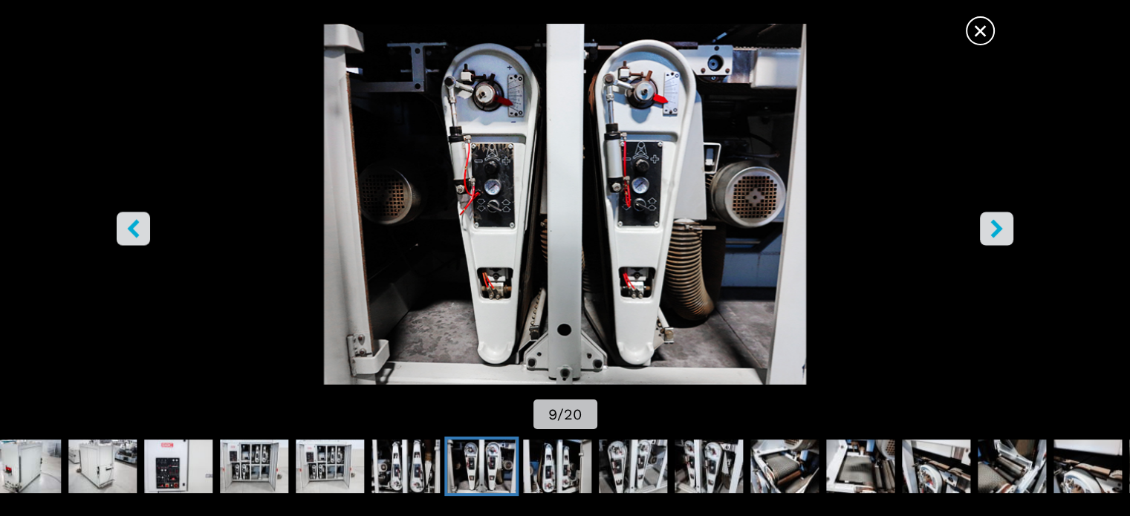
click at [993, 225] on icon "right-button" at bounding box center [996, 228] width 19 height 19
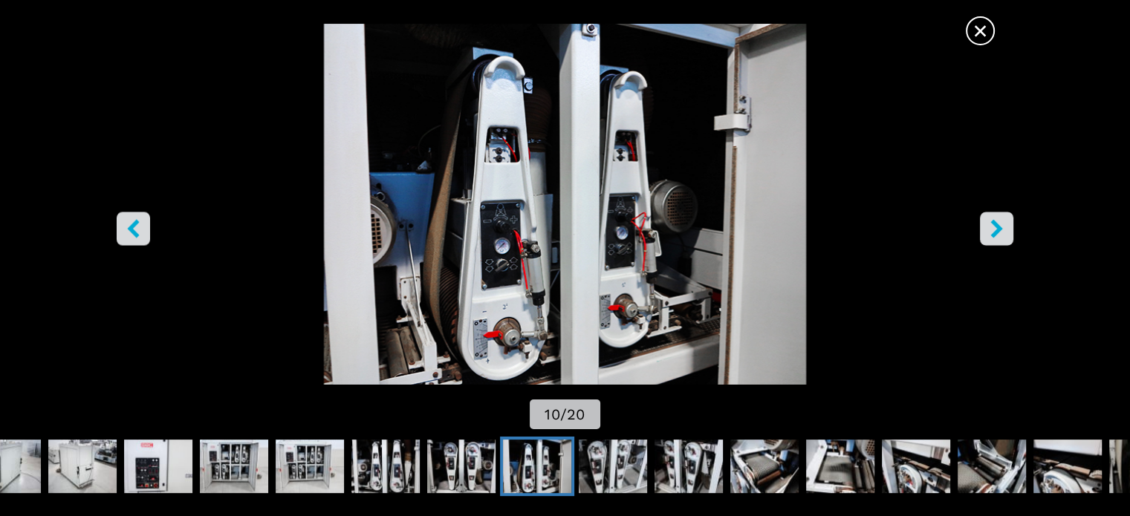
click at [993, 225] on icon "right-button" at bounding box center [996, 228] width 19 height 19
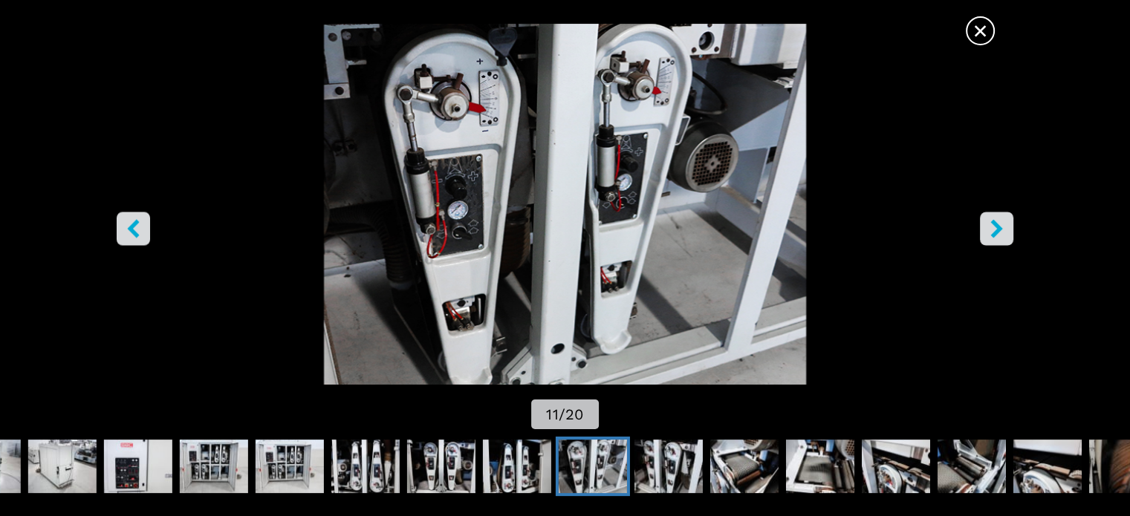
click at [991, 226] on icon "right-button" at bounding box center [996, 228] width 19 height 19
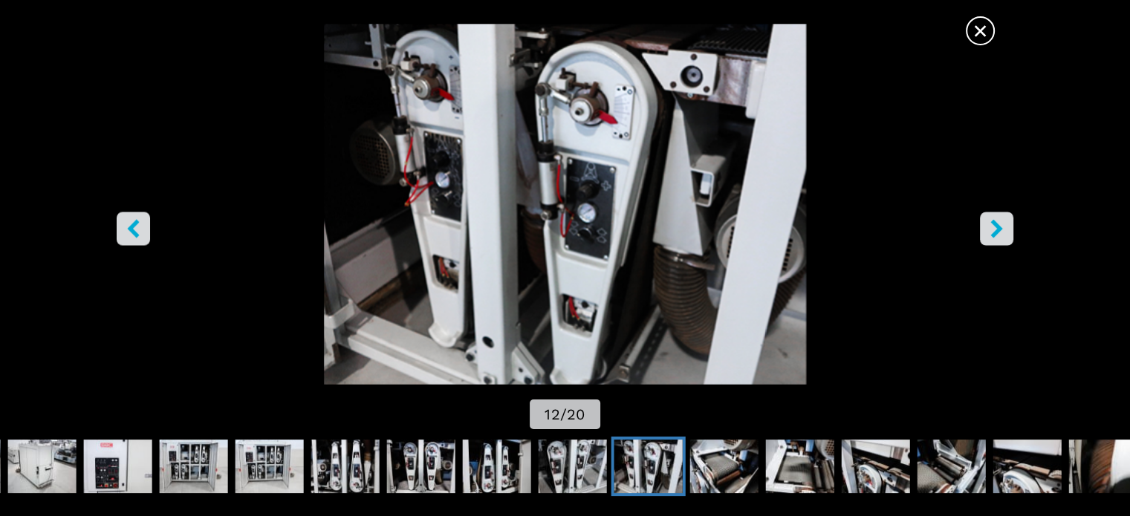
click at [996, 222] on icon "right-button" at bounding box center [996, 228] width 19 height 19
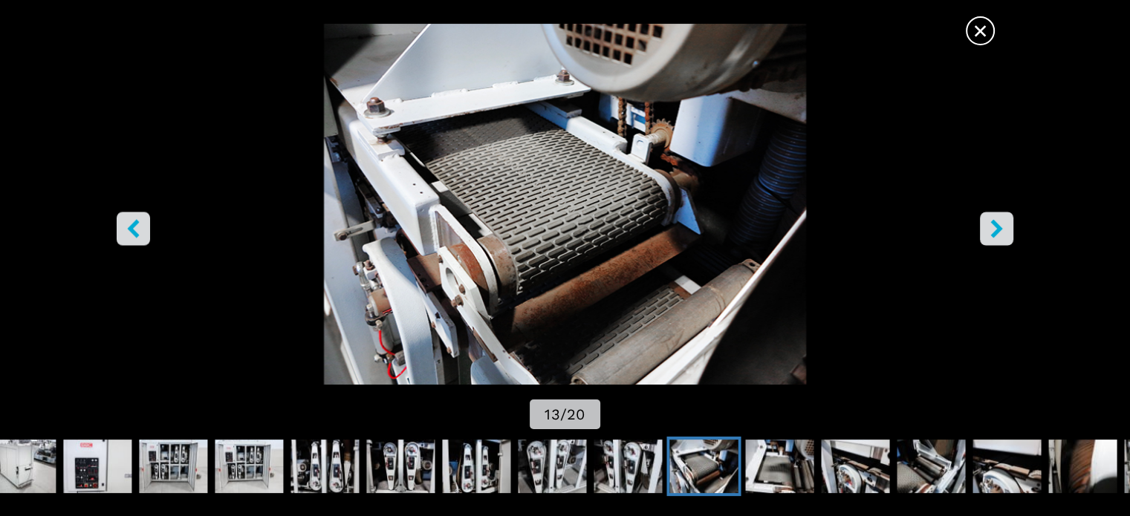
click at [996, 222] on icon "right-button" at bounding box center [996, 228] width 19 height 19
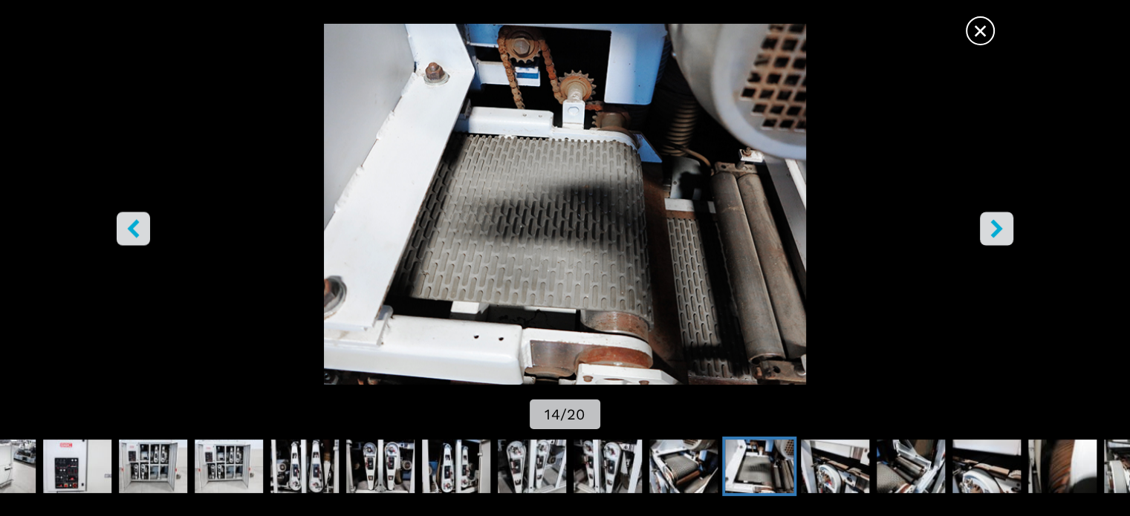
click at [996, 222] on icon "right-button" at bounding box center [996, 228] width 19 height 19
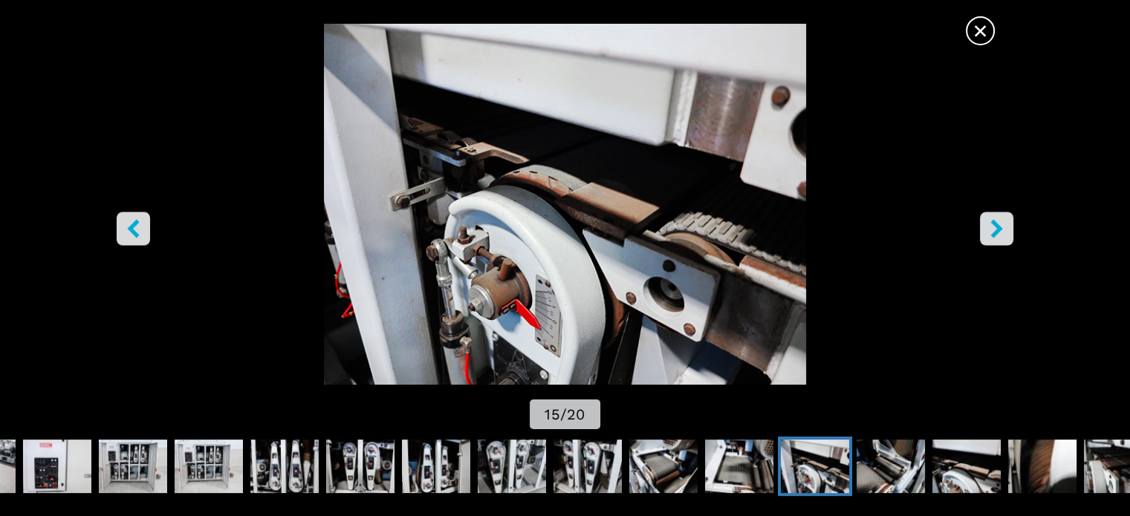
click at [996, 220] on icon "right-button" at bounding box center [996, 228] width 19 height 19
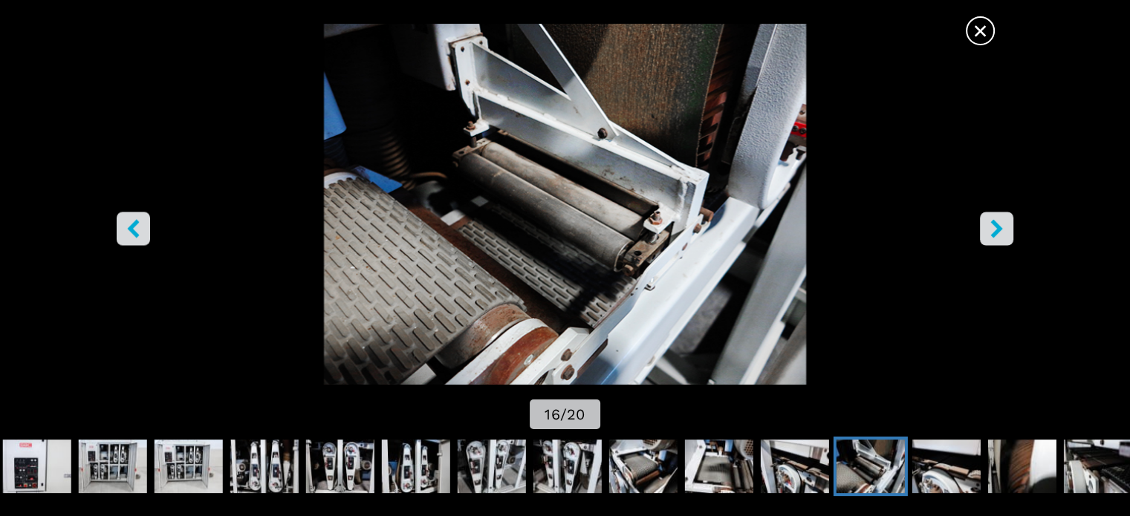
click at [996, 220] on icon "right-button" at bounding box center [996, 228] width 19 height 19
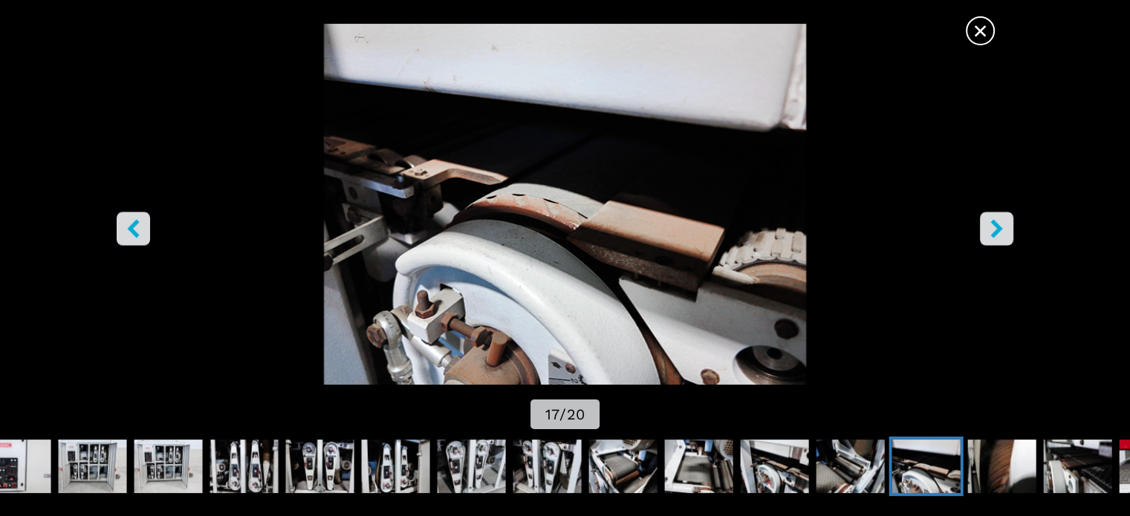
click at [996, 220] on icon "right-button" at bounding box center [996, 228] width 19 height 19
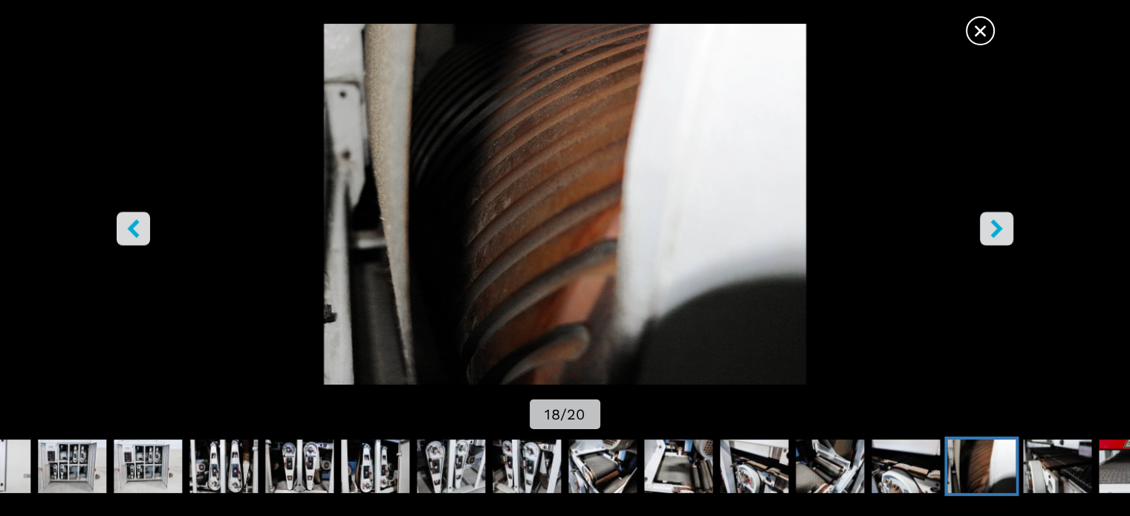
click at [996, 221] on icon "right-button" at bounding box center [996, 228] width 19 height 19
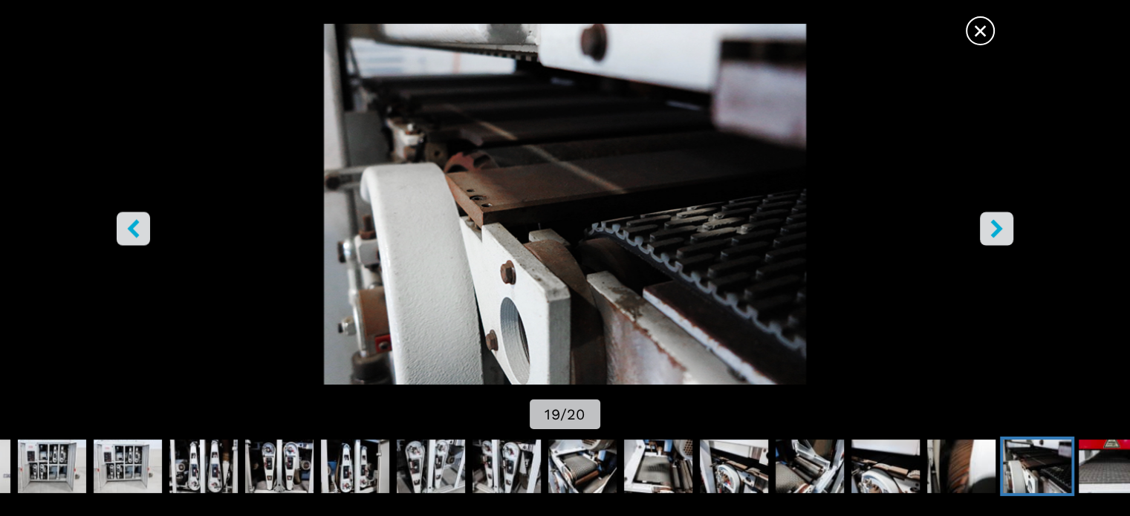
click at [996, 221] on icon "right-button" at bounding box center [996, 228] width 19 height 19
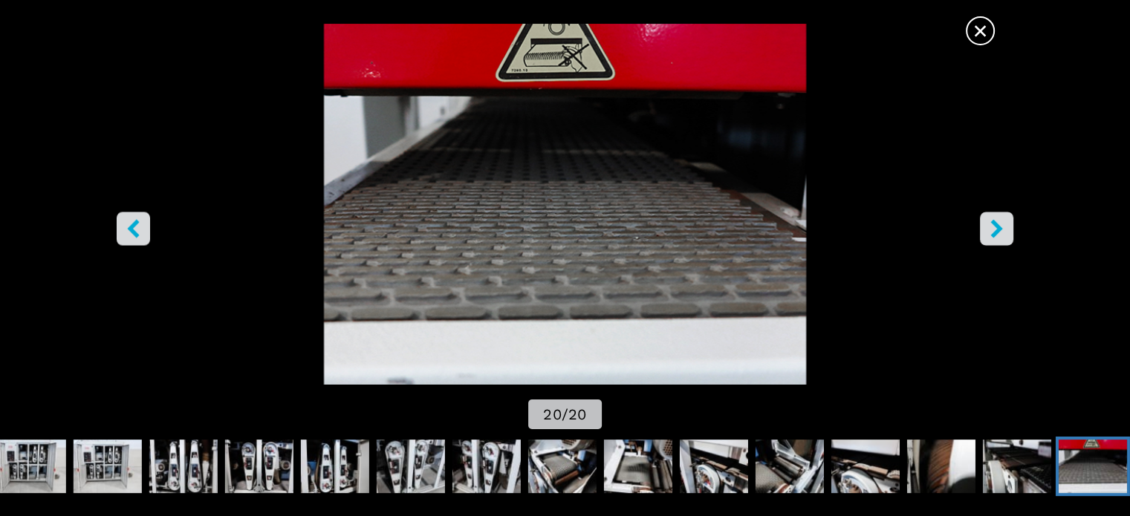
click at [125, 224] on icon "left-button" at bounding box center [133, 228] width 19 height 19
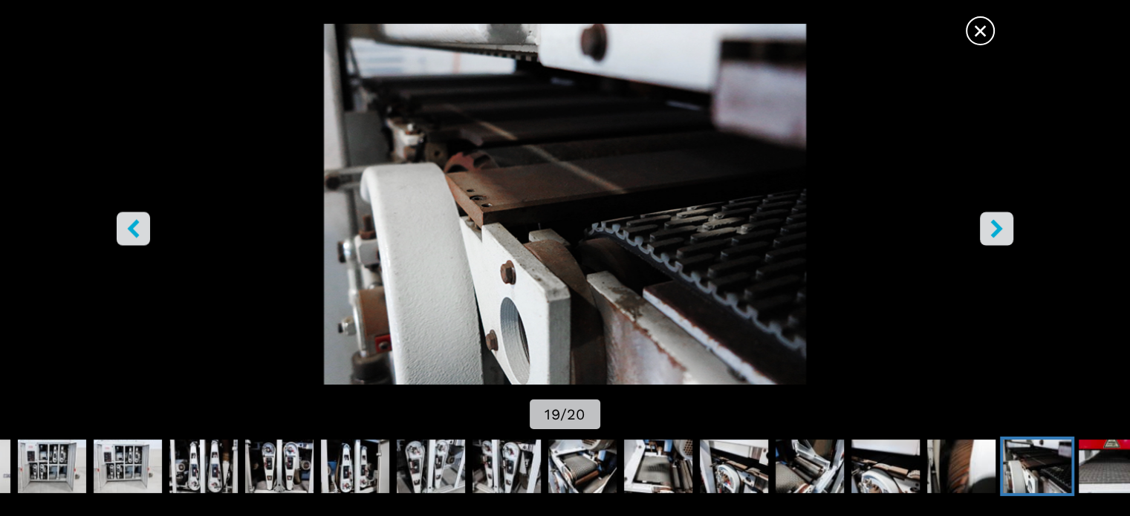
scroll to position [223, 0]
click at [976, 22] on span "×" at bounding box center [980, 28] width 26 height 26
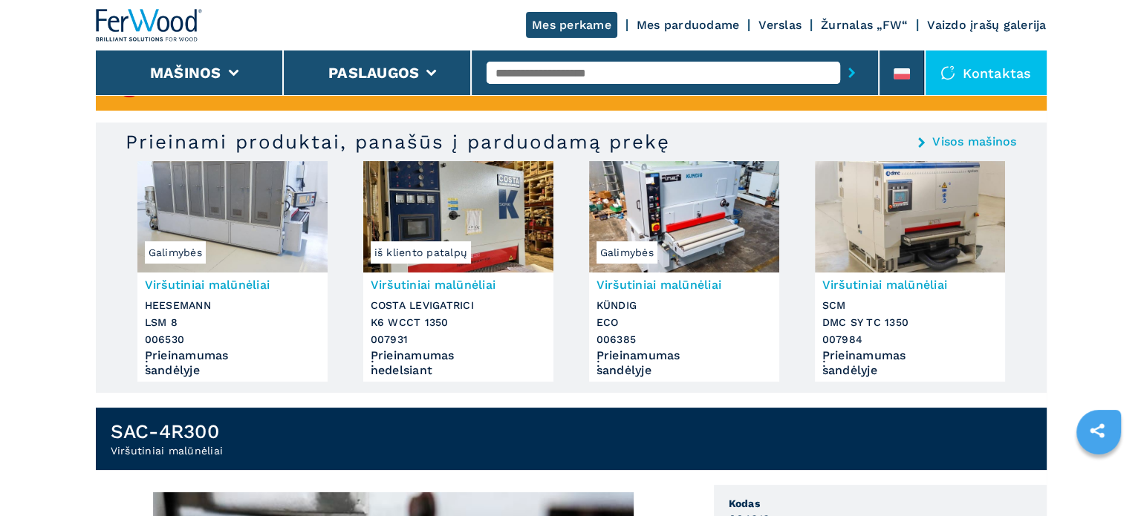
scroll to position [0, 0]
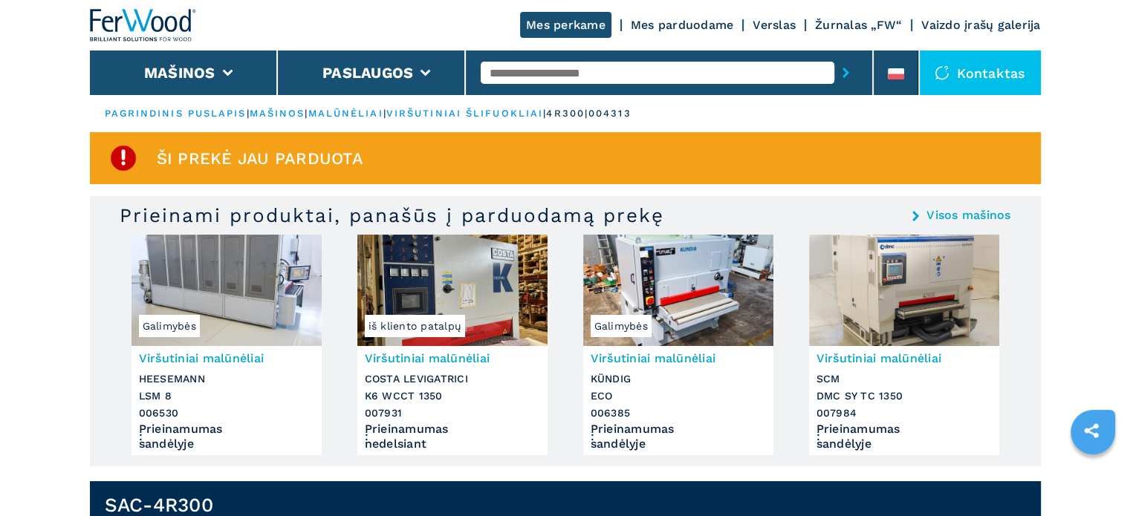
click at [516, 72] on input "text" at bounding box center [658, 73] width 354 height 22
paste input "**********"
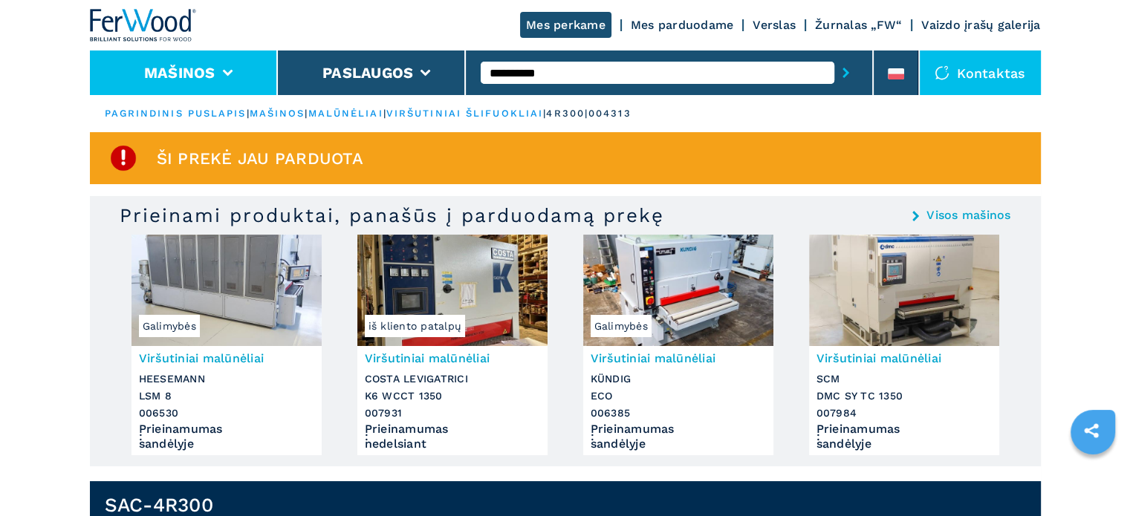
type input "**********"
click at [179, 71] on font "Mašinos" at bounding box center [179, 73] width 71 height 18
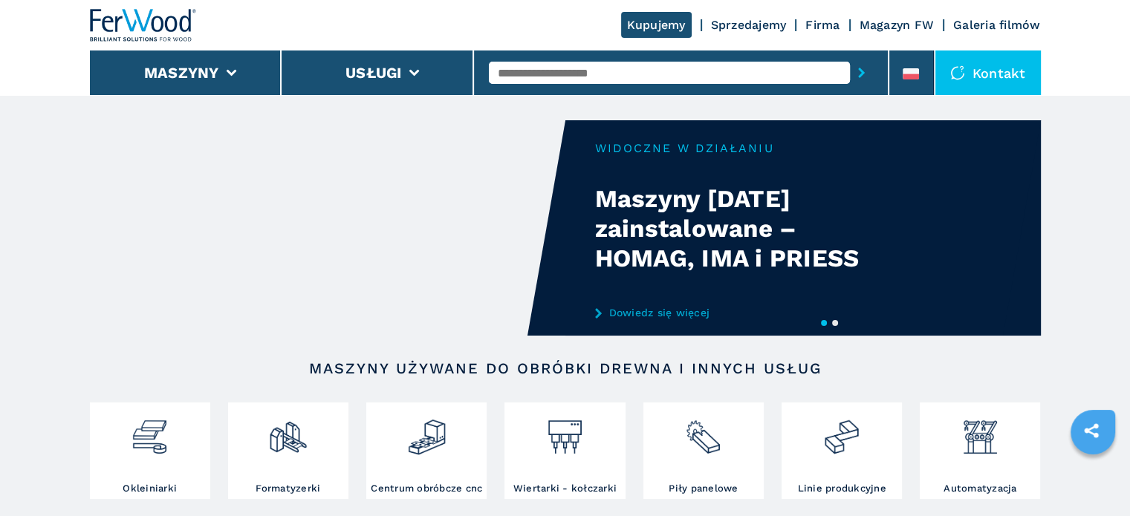
click at [540, 71] on input "text" at bounding box center [669, 73] width 361 height 22
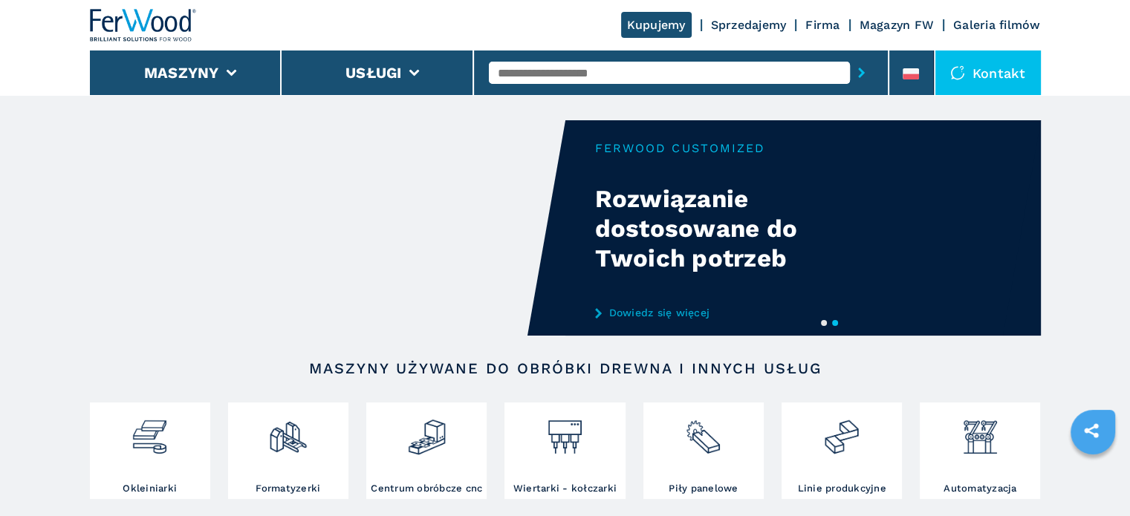
paste input "**********"
type input "**********"
click at [850, 56] on button "submit-button" at bounding box center [861, 73] width 23 height 34
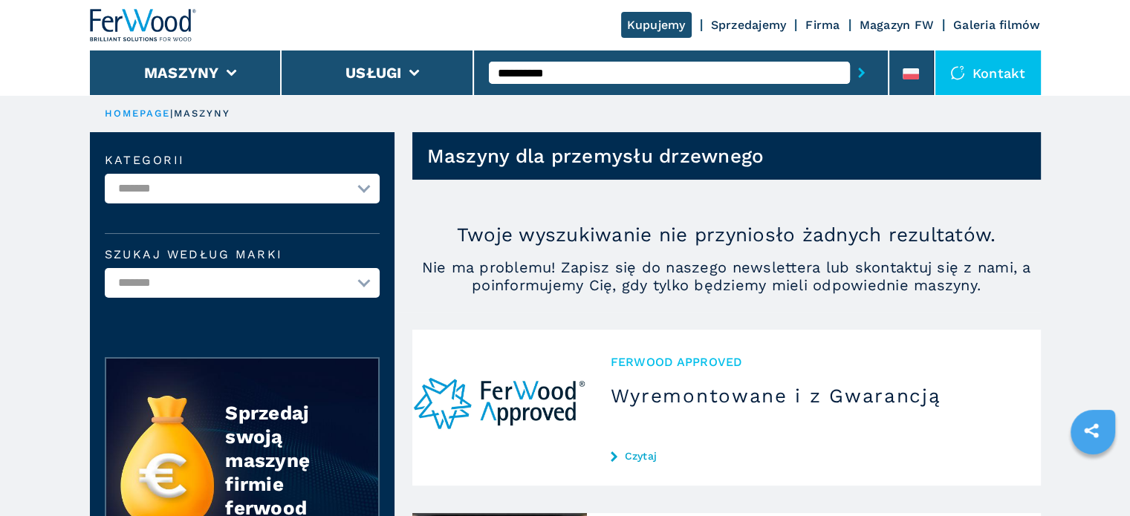
click at [859, 71] on icon "submit-button" at bounding box center [861, 73] width 7 height 10
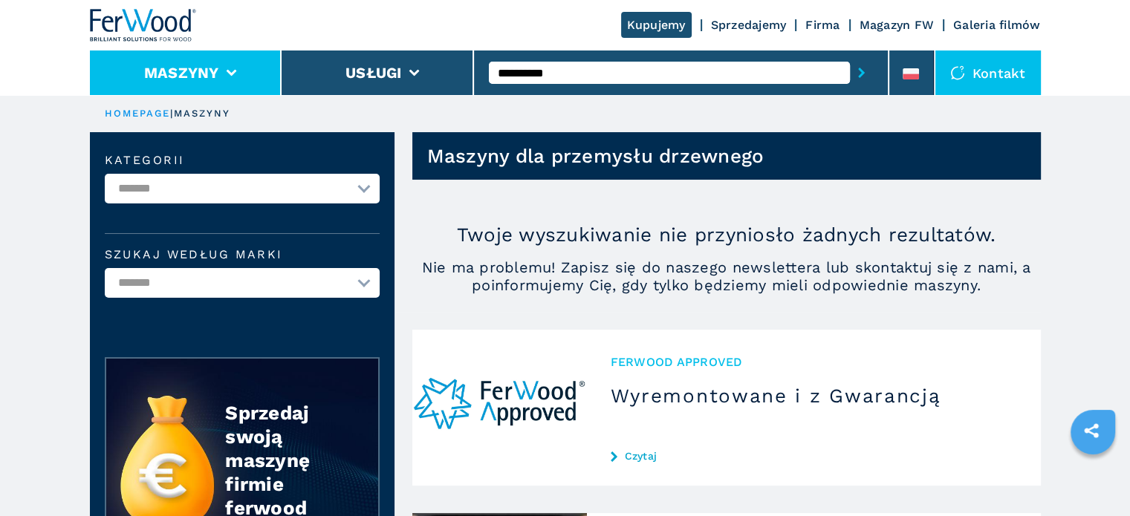
click at [175, 74] on button "Maszyny" at bounding box center [181, 73] width 75 height 18
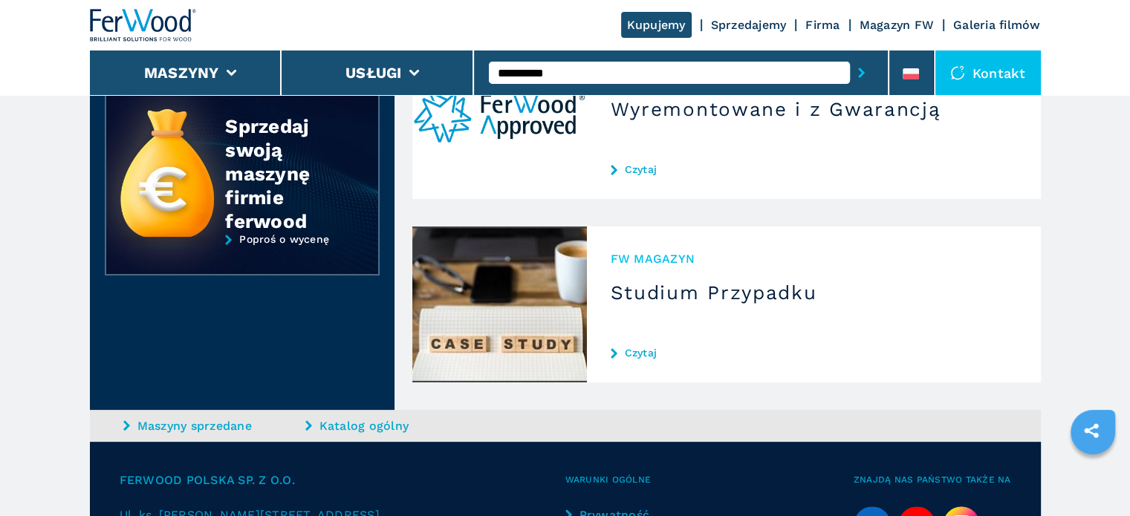
scroll to position [241, 0]
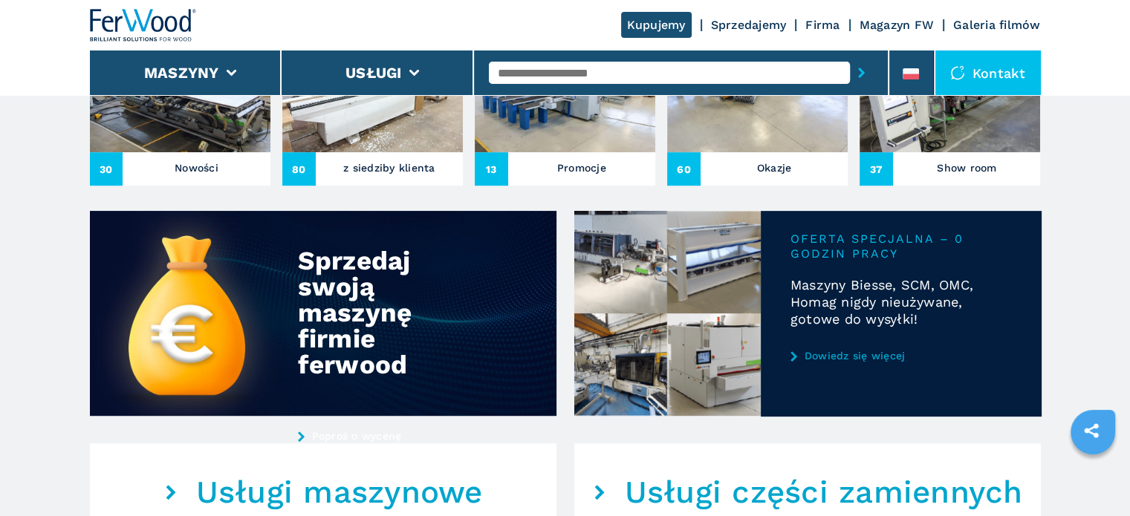
scroll to position [407, 0]
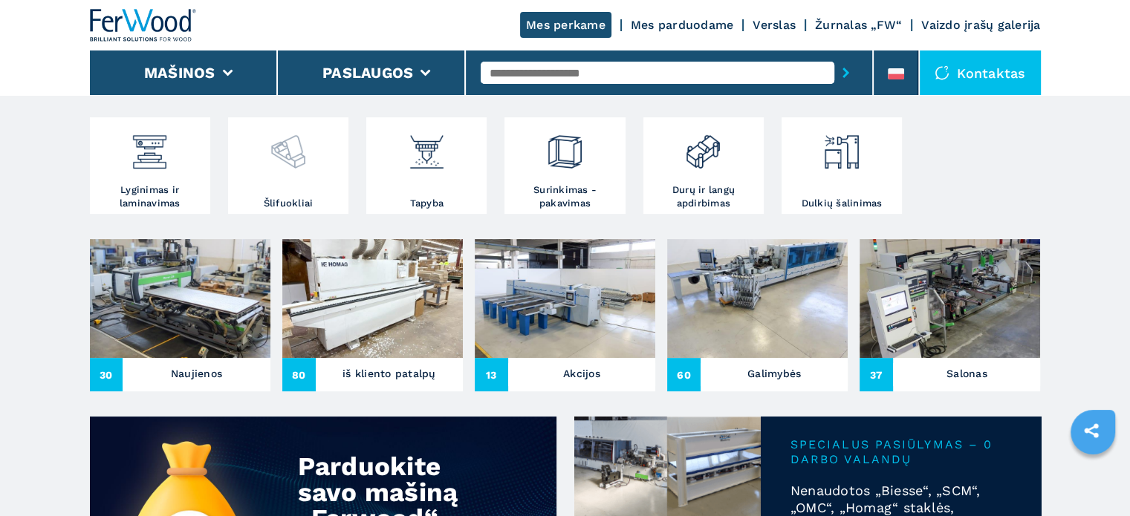
click at [300, 198] on font "Šlifuokliai" at bounding box center [289, 203] width 50 height 11
click at [285, 147] on img at bounding box center [287, 146] width 39 height 51
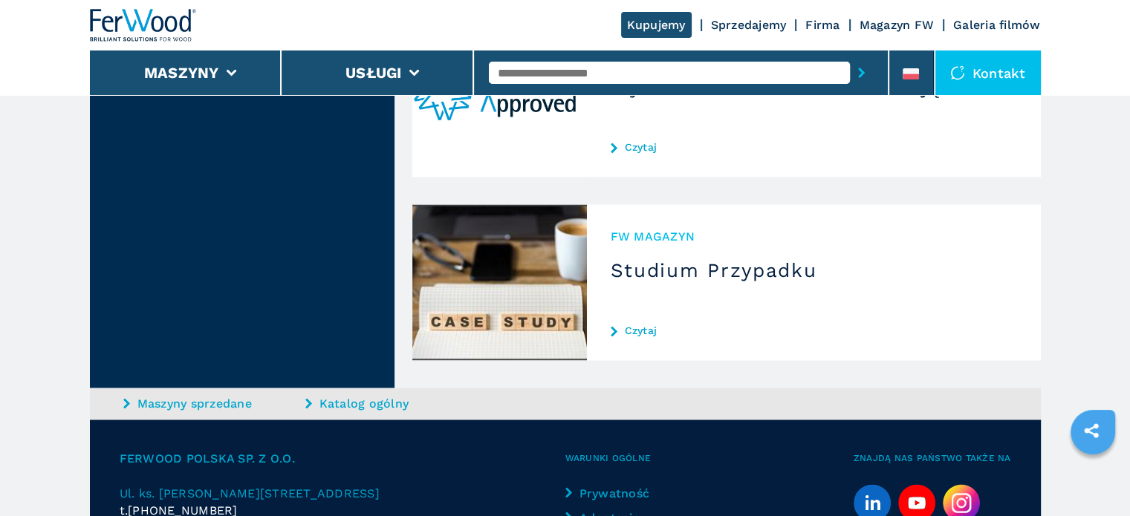
scroll to position [2231, 0]
